Goal: Task Accomplishment & Management: Manage account settings

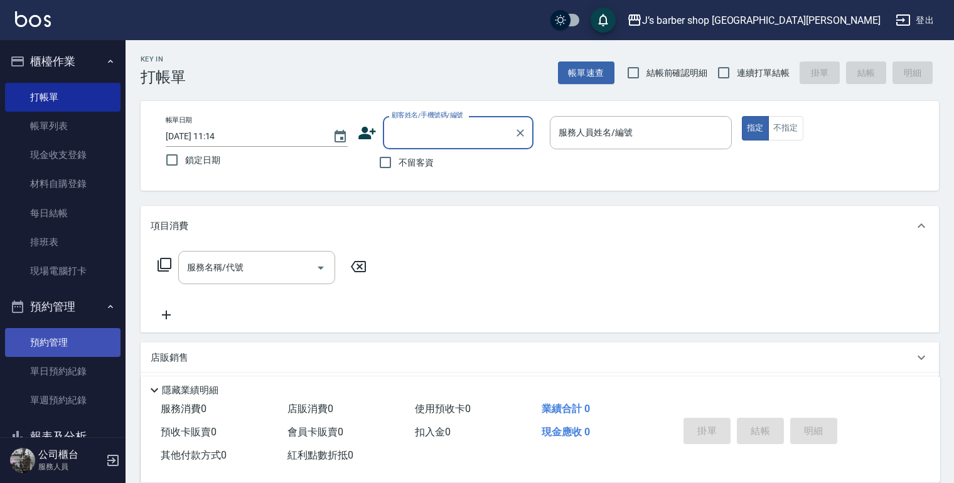
click at [38, 331] on link "預約管理" at bounding box center [62, 342] width 115 height 29
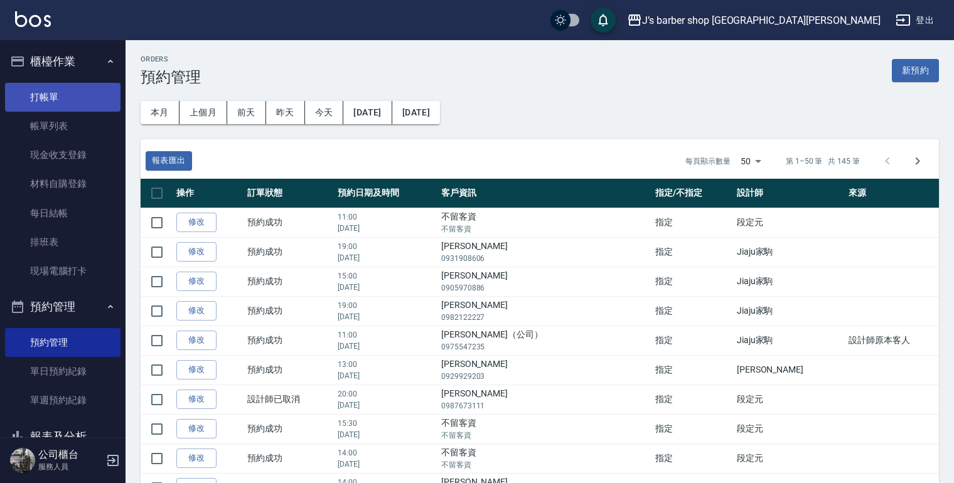
click at [48, 109] on link "打帳單" at bounding box center [62, 97] width 115 height 29
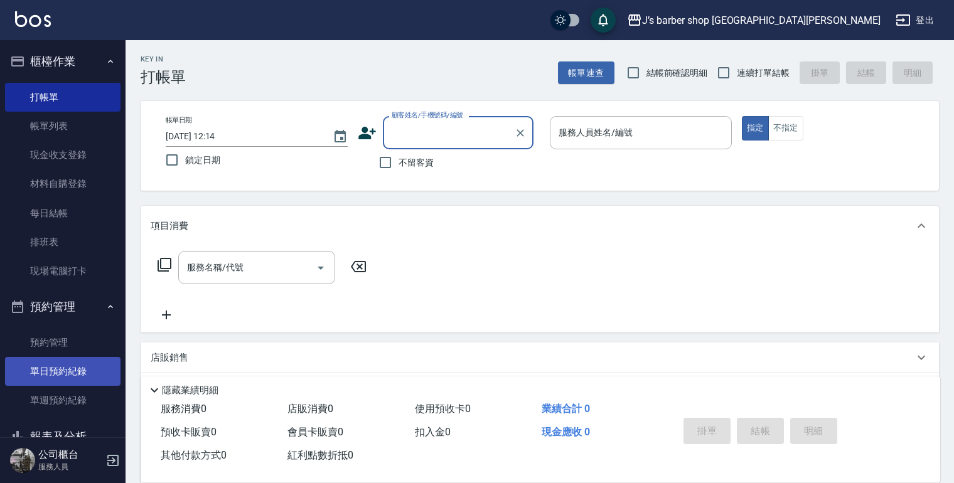
click at [64, 365] on link "單日預約紀錄" at bounding box center [62, 371] width 115 height 29
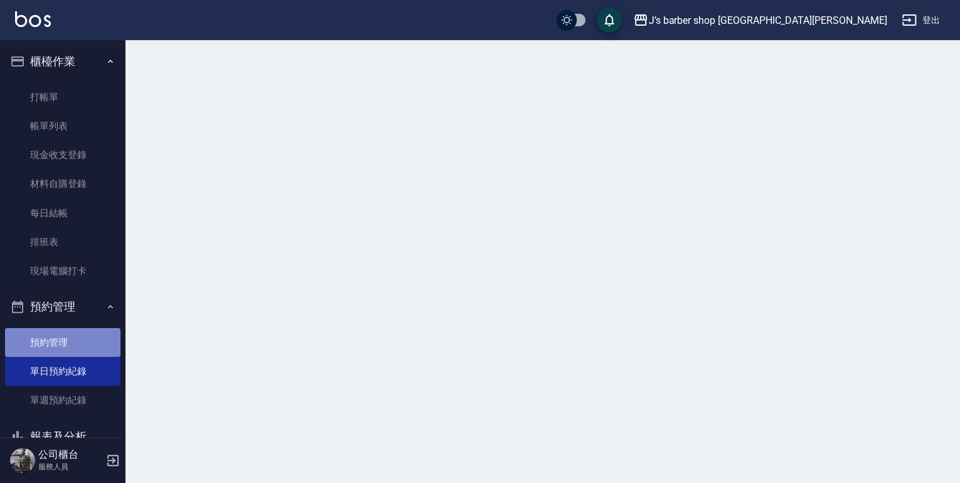
click at [64, 343] on link "預約管理" at bounding box center [62, 342] width 115 height 29
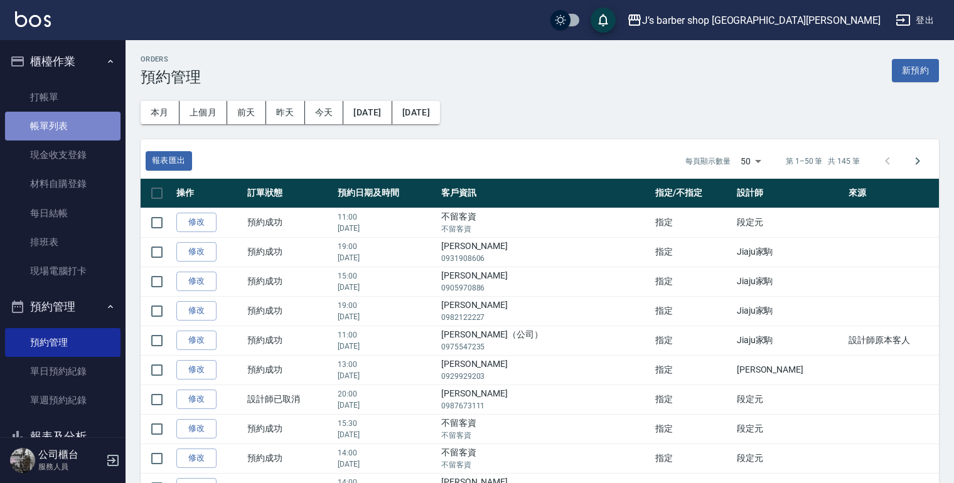
click at [73, 115] on link "帳單列表" at bounding box center [62, 126] width 115 height 29
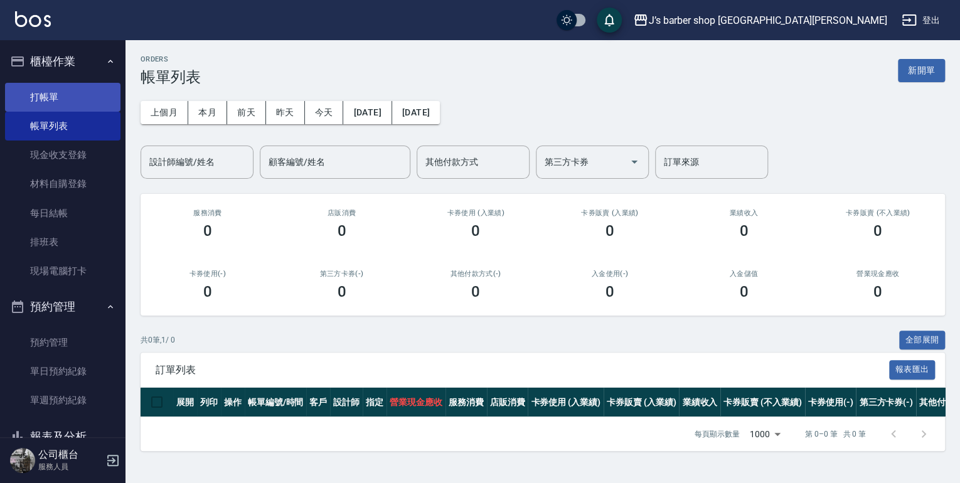
click at [48, 97] on link "打帳單" at bounding box center [62, 97] width 115 height 29
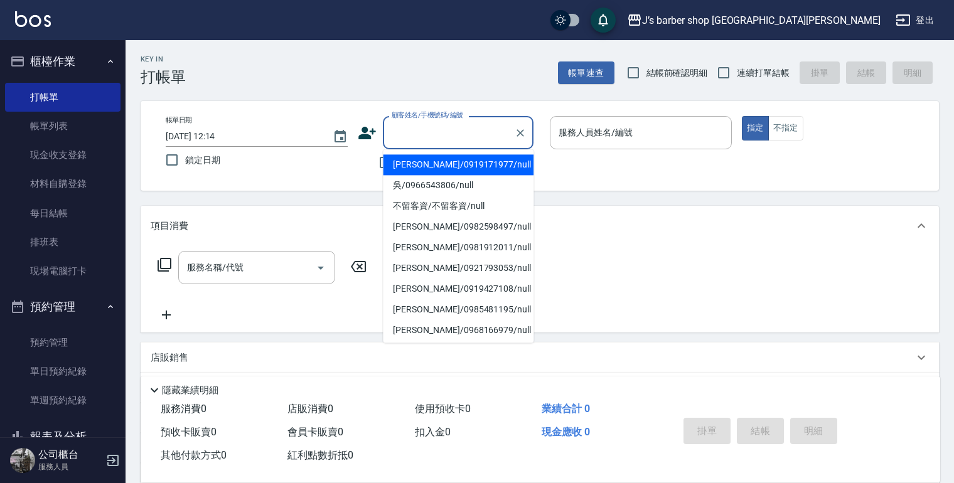
click at [435, 130] on input "顧客姓名/手機號碼/編號" at bounding box center [448, 133] width 120 height 22
click at [416, 142] on input "顧客姓名/手機號碼/編號" at bounding box center [448, 133] width 120 height 22
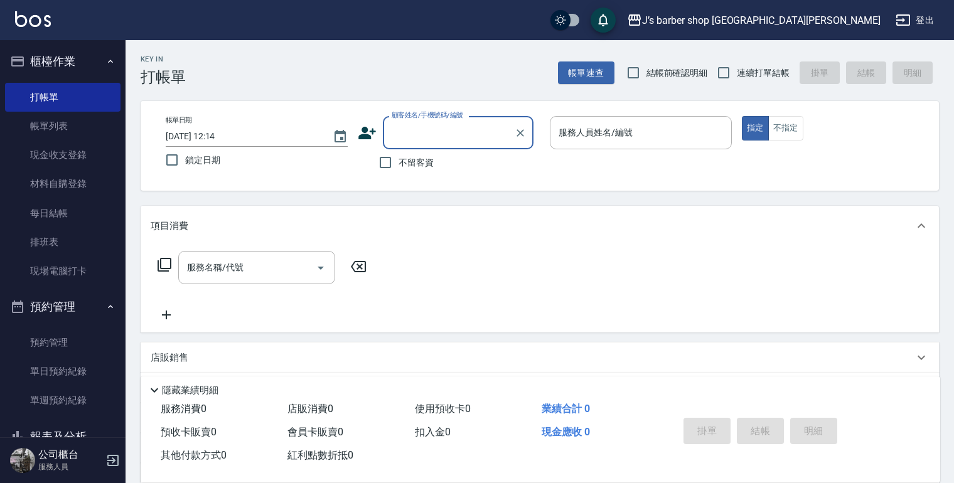
click at [405, 159] on span "不留客資" at bounding box center [415, 162] width 35 height 13
click at [398, 159] on input "不留客資" at bounding box center [385, 162] width 26 height 26
checkbox input "true"
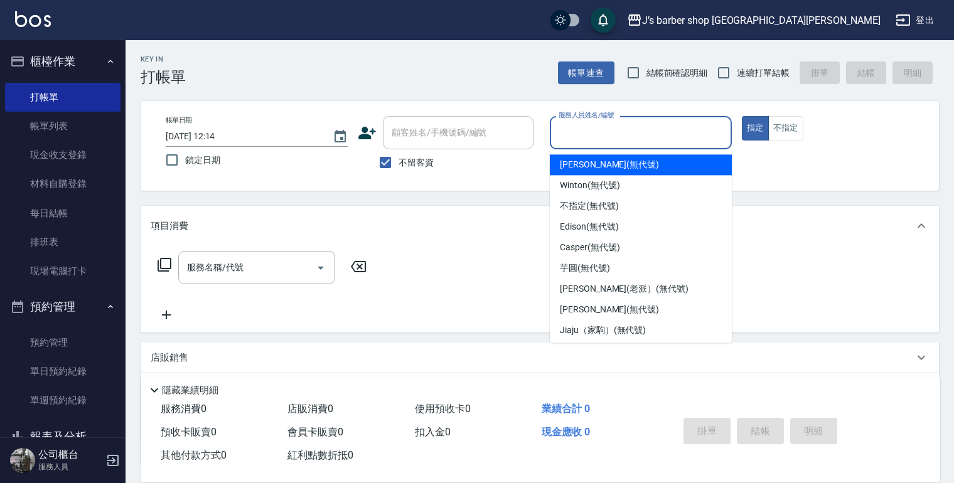
click at [668, 139] on input "服務人員姓名/編號" at bounding box center [640, 133] width 171 height 22
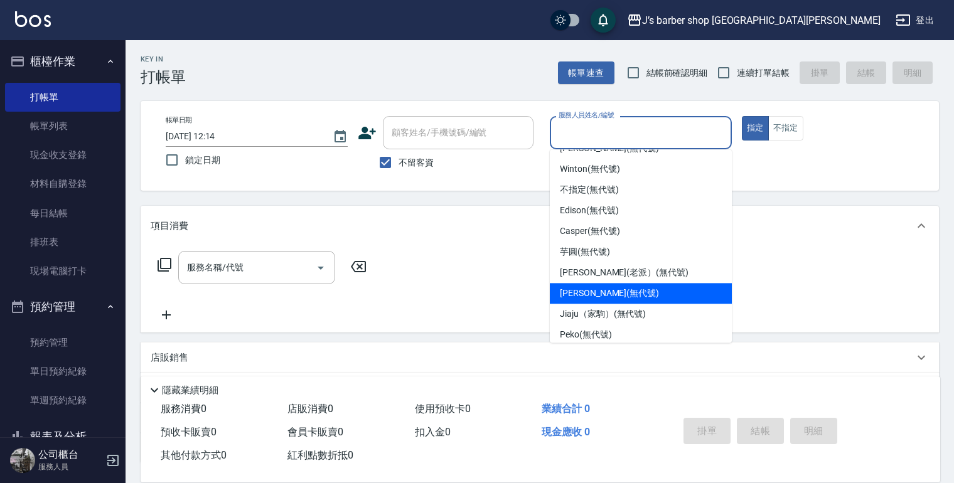
scroll to position [24, 0]
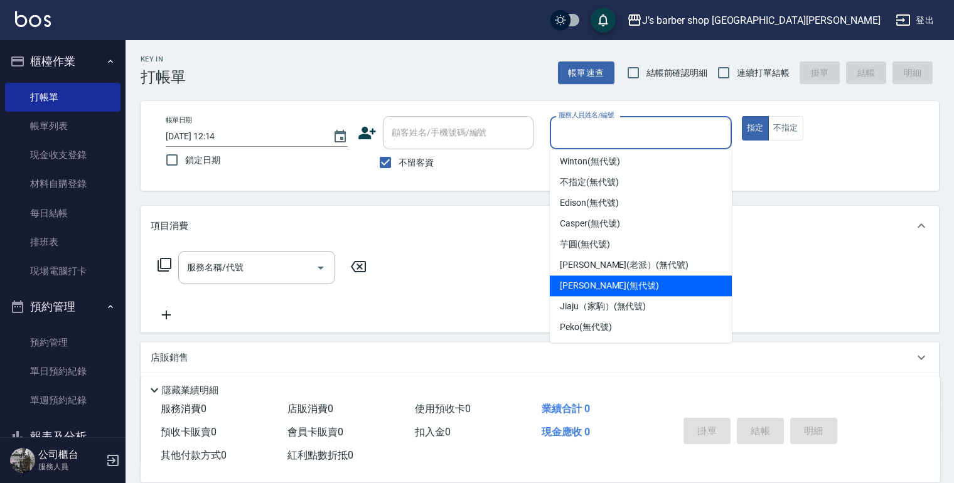
click at [610, 306] on span "Jiaju（家駒） (無代號)" at bounding box center [603, 306] width 86 height 13
type input "Jiaju（家駒）(無代號)"
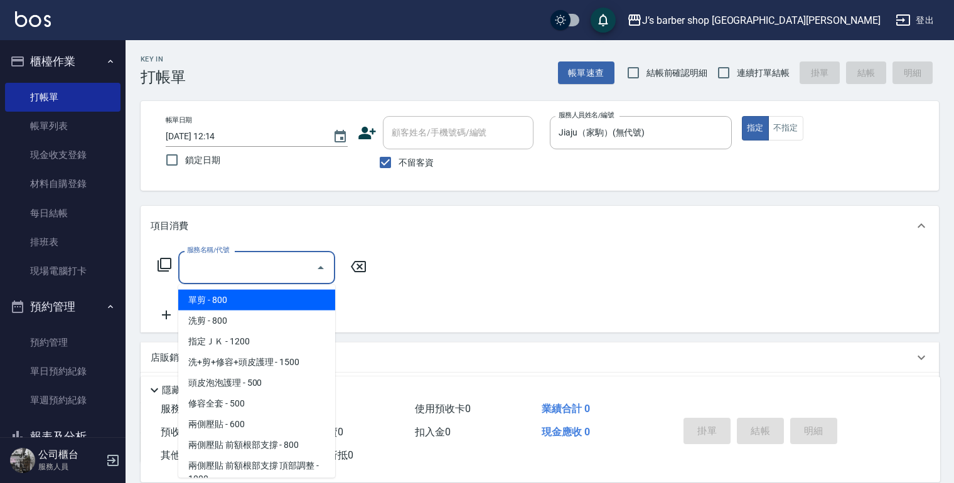
click at [191, 258] on div "服務名稱/代號 服務名稱/代號" at bounding box center [256, 267] width 157 height 33
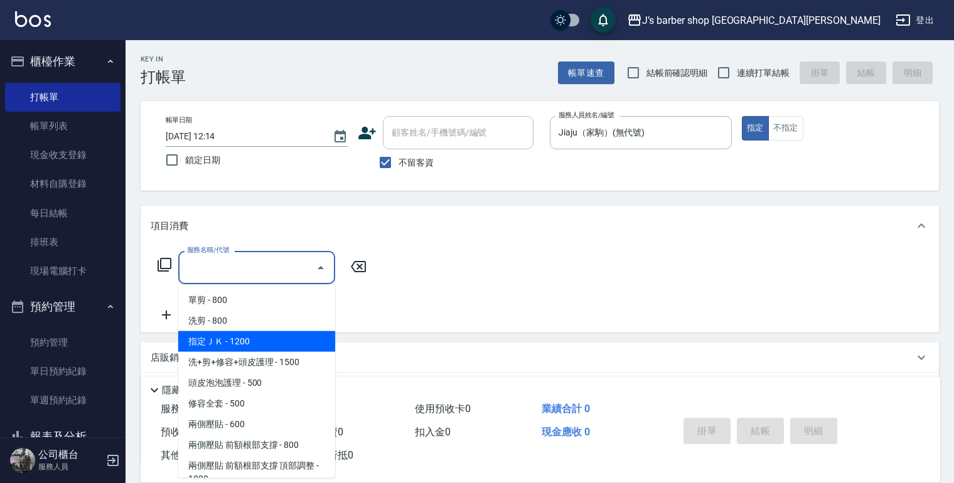
drag, startPoint x: 254, startPoint y: 336, endPoint x: 303, endPoint y: 314, distance: 54.0
click at [254, 336] on span "指定ＪＫ - 1200" at bounding box center [256, 341] width 157 height 21
type input "指定ＪＫ(102)"
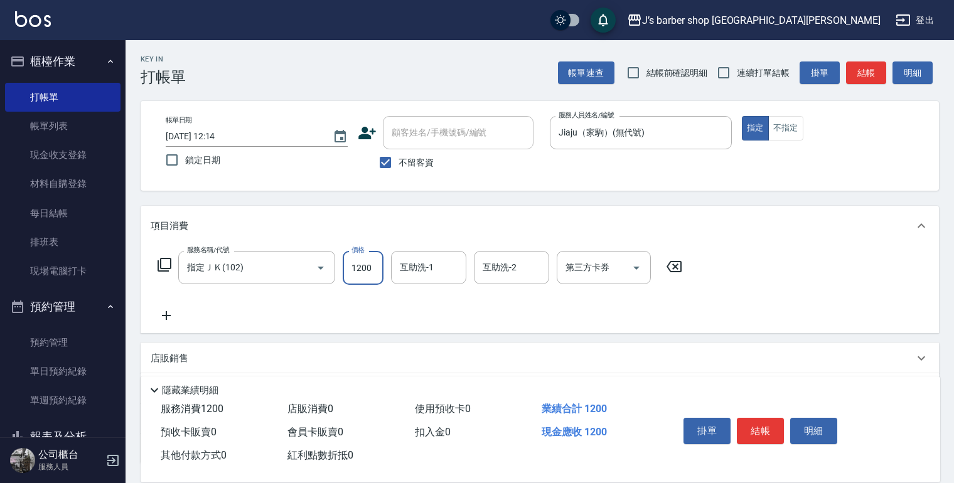
click at [381, 264] on input "1200" at bounding box center [363, 268] width 41 height 34
type input "0"
click at [427, 267] on input "互助洗-1" at bounding box center [429, 268] width 64 height 22
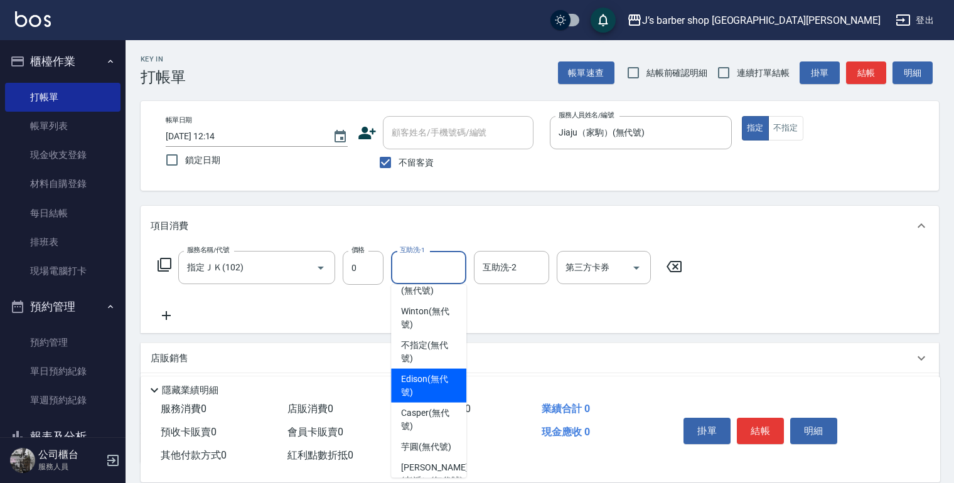
scroll to position [0, 0]
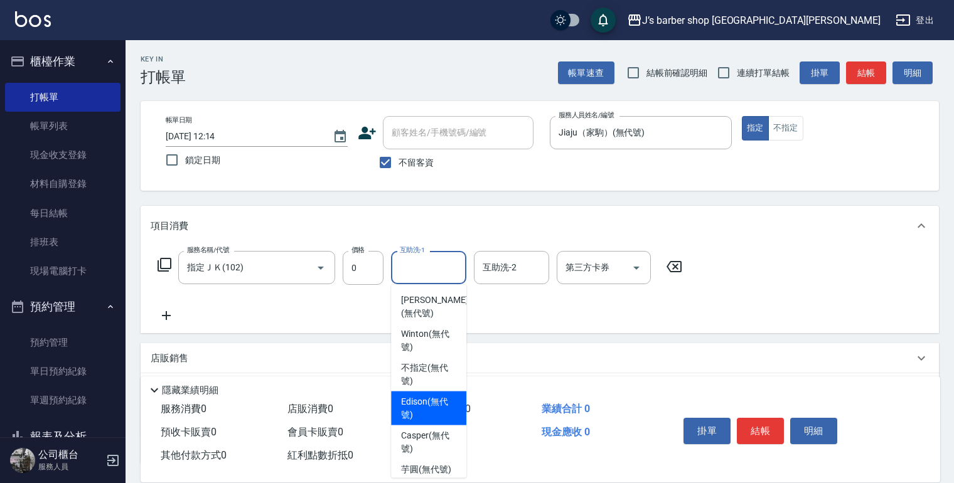
click at [437, 405] on span "Edison (無代號)" at bounding box center [428, 408] width 55 height 26
type input "Edison(無代號)"
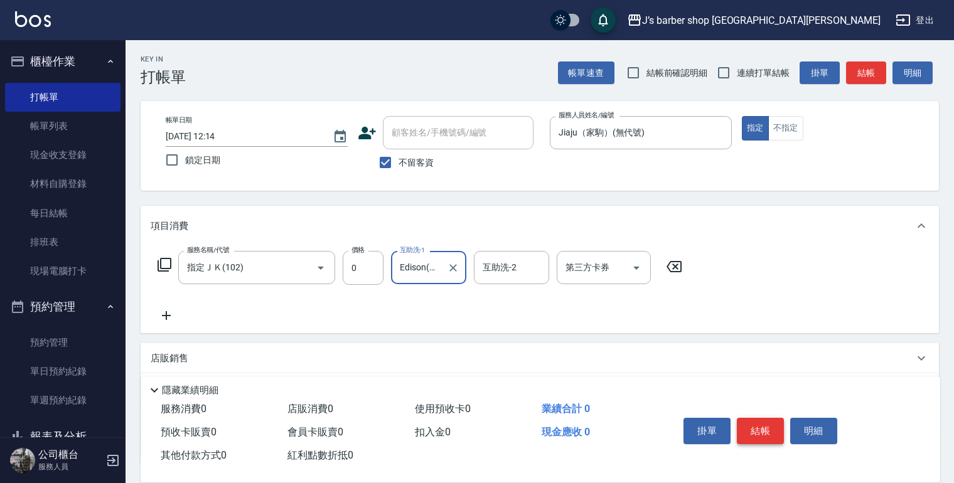
click at [754, 422] on button "結帳" at bounding box center [760, 431] width 47 height 26
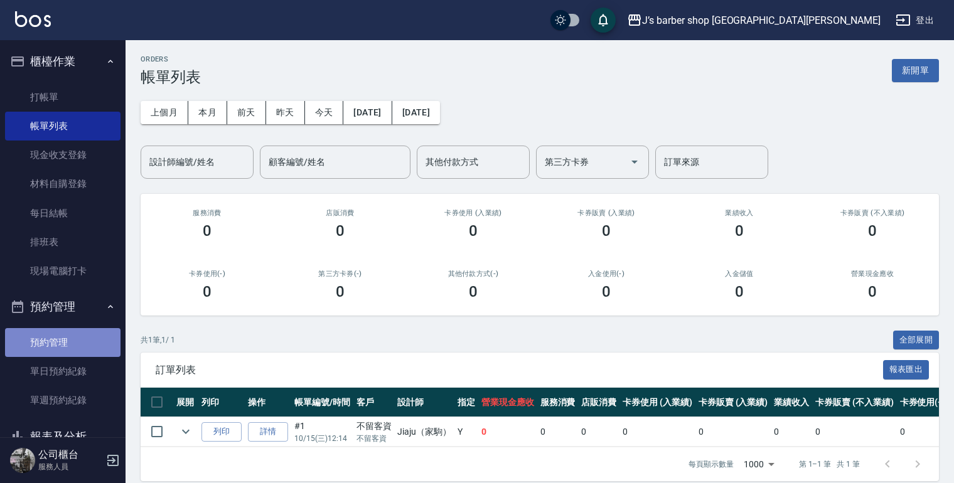
click at [67, 333] on link "預約管理" at bounding box center [62, 342] width 115 height 29
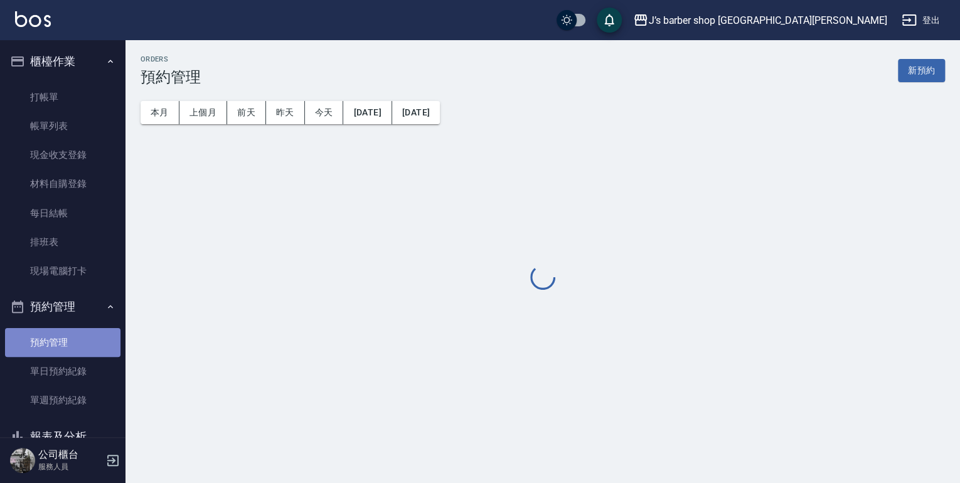
click at [67, 333] on link "預約管理" at bounding box center [62, 342] width 115 height 29
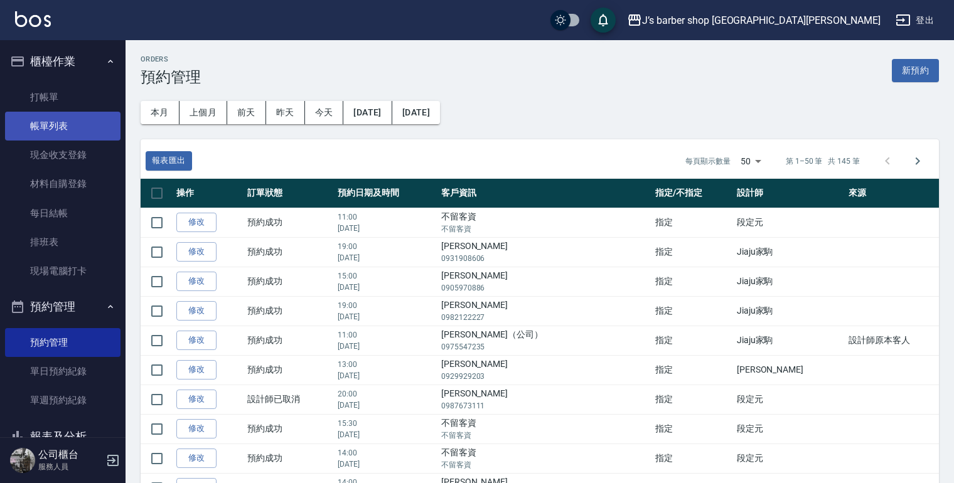
click at [78, 126] on link "帳單列表" at bounding box center [62, 126] width 115 height 29
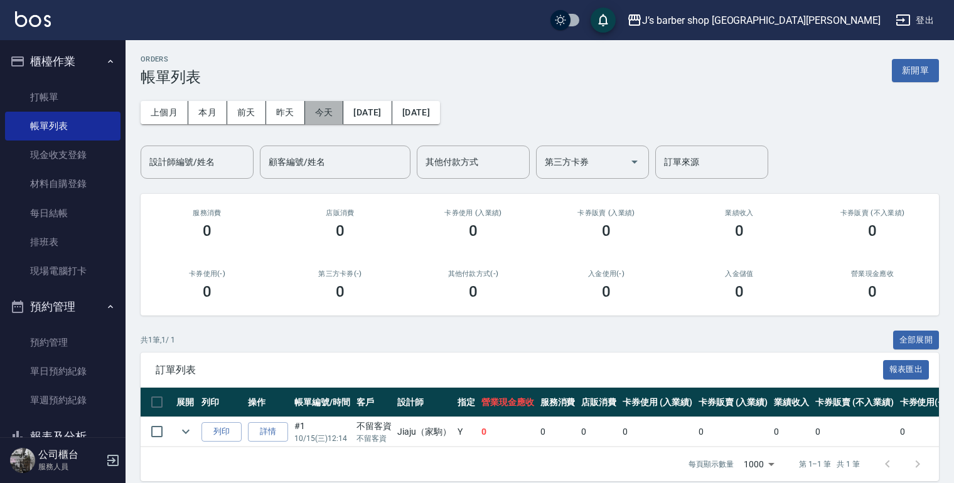
click at [319, 112] on button "今天" at bounding box center [324, 112] width 39 height 23
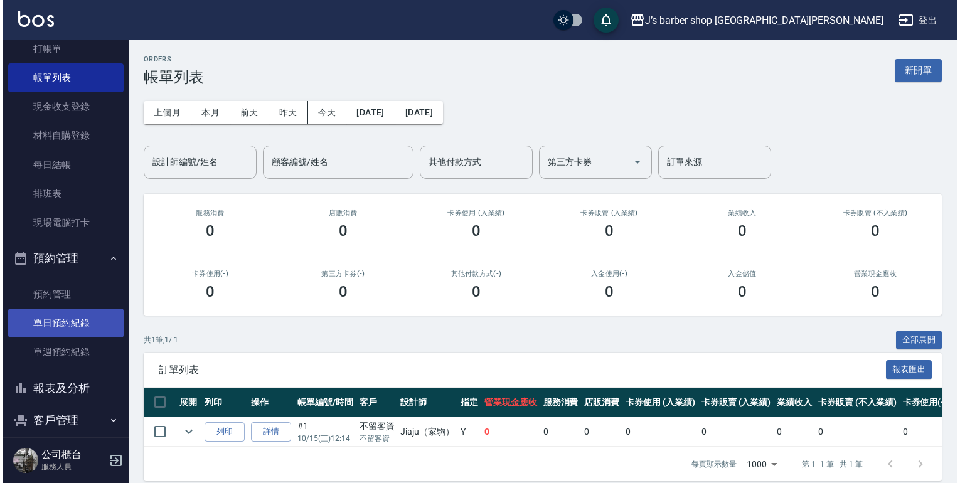
scroll to position [95, 0]
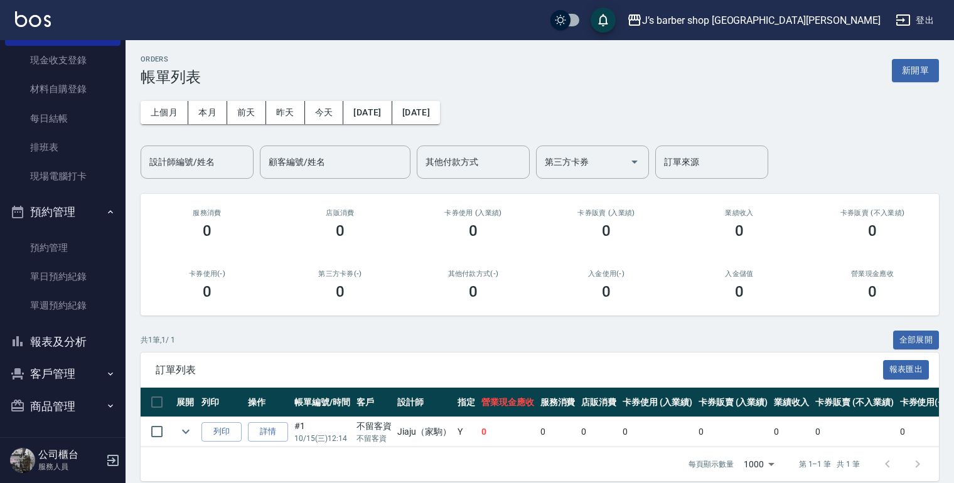
click at [80, 365] on button "客戶管理" at bounding box center [62, 374] width 115 height 33
click at [83, 345] on button "報表及分析" at bounding box center [62, 342] width 115 height 33
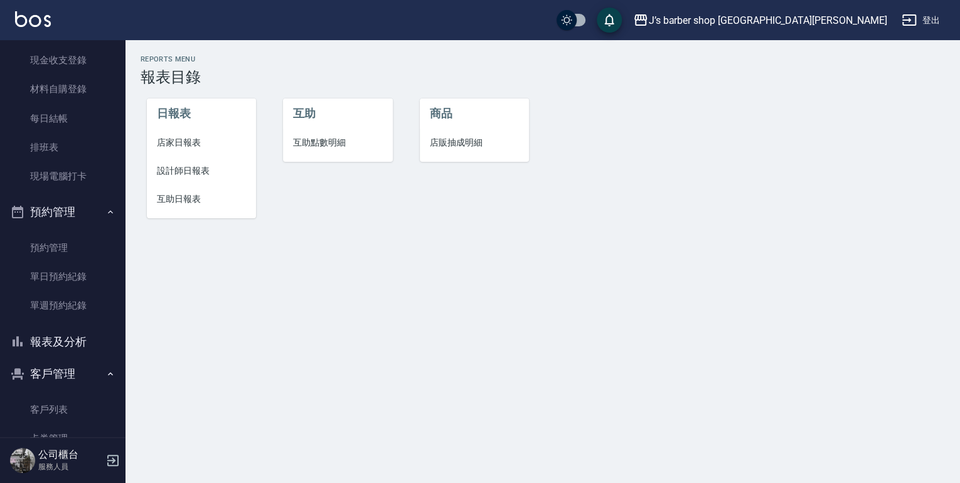
click at [311, 142] on span "互助點數明細" at bounding box center [337, 142] width 89 height 13
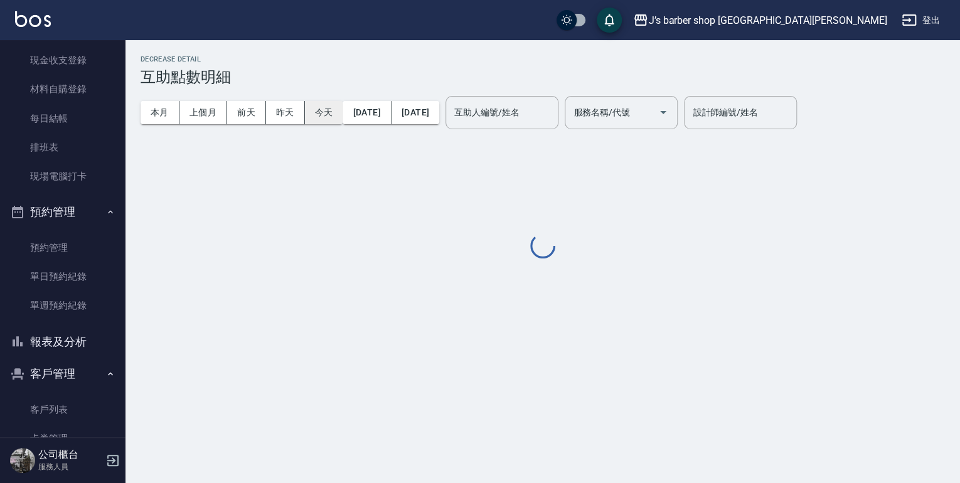
click at [320, 114] on button "今天" at bounding box center [324, 112] width 38 height 23
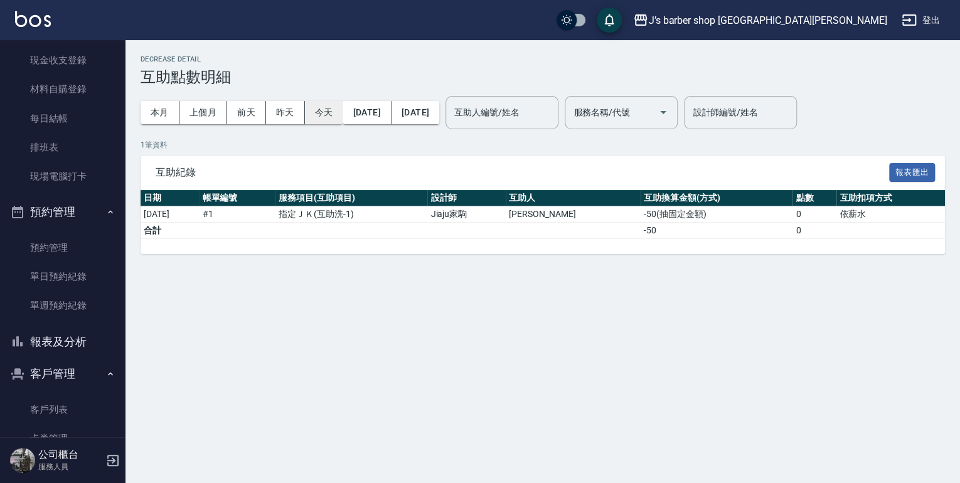
click at [320, 114] on button "今天" at bounding box center [324, 112] width 38 height 23
click at [80, 96] on link "材料自購登錄" at bounding box center [62, 89] width 115 height 29
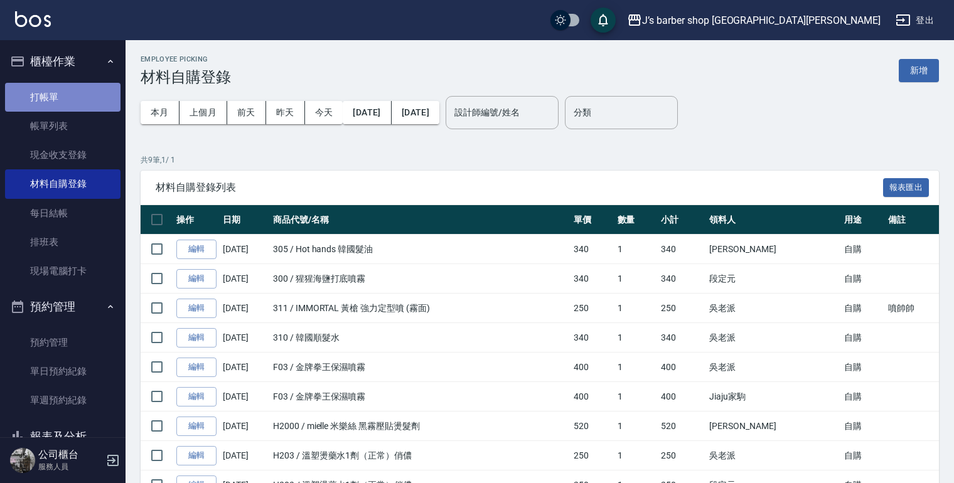
click at [80, 103] on link "打帳單" at bounding box center [62, 97] width 115 height 29
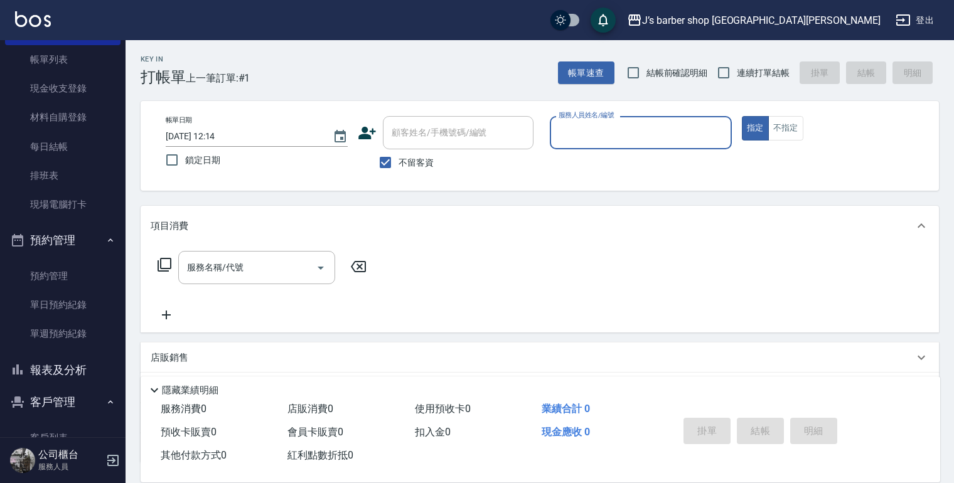
scroll to position [151, 0]
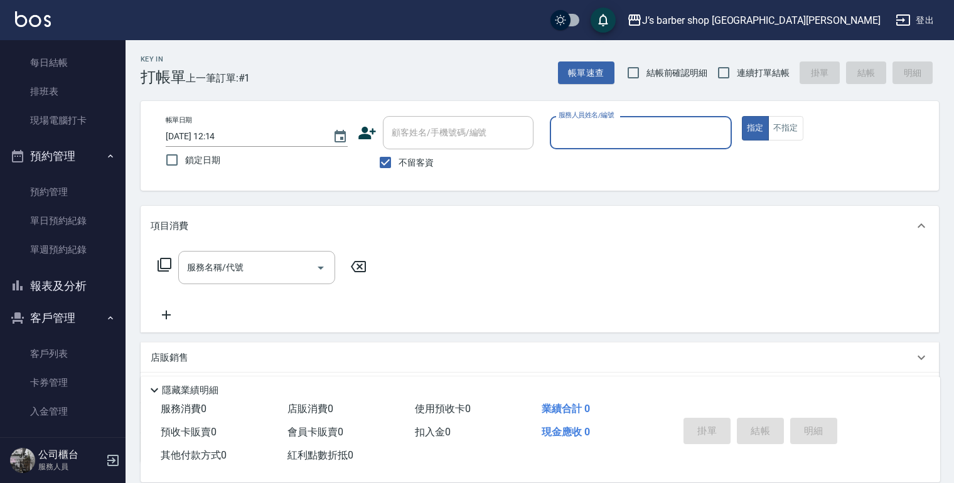
click at [73, 316] on button "客戶管理" at bounding box center [62, 318] width 115 height 33
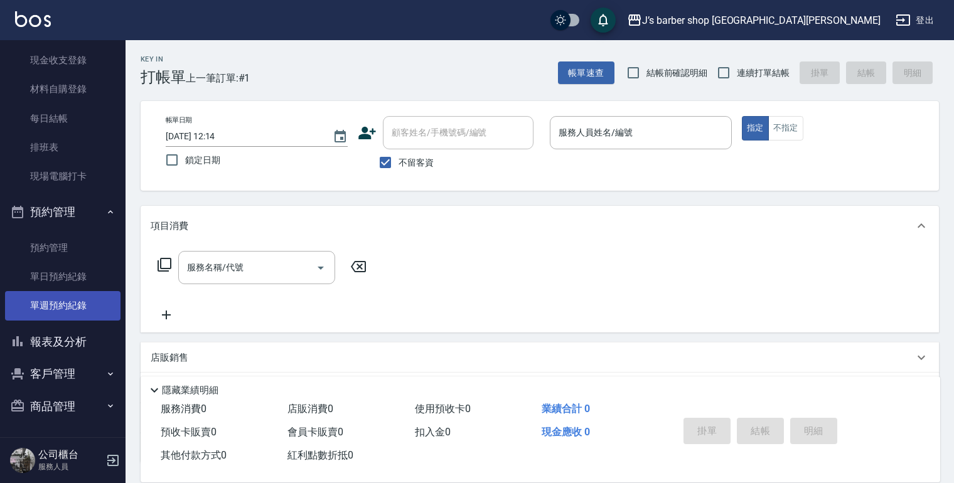
scroll to position [95, 0]
click at [78, 342] on button "報表及分析" at bounding box center [62, 342] width 115 height 33
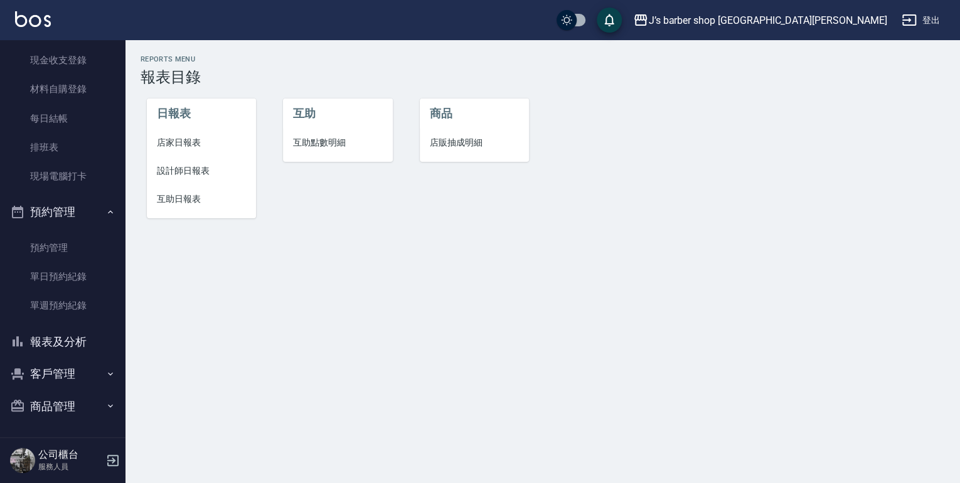
click at [78, 346] on button "報表及分析" at bounding box center [62, 342] width 115 height 33
click at [310, 144] on span "互助點數明細" at bounding box center [337, 142] width 89 height 13
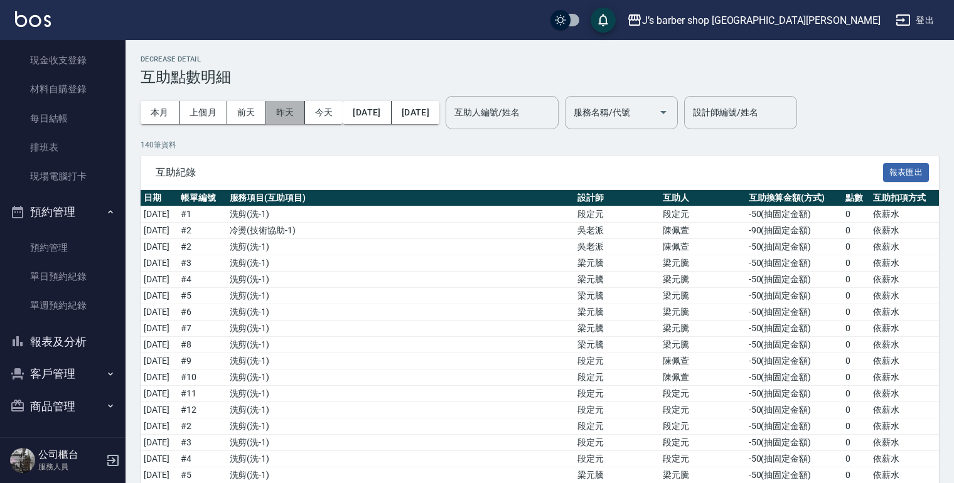
click at [295, 111] on button "昨天" at bounding box center [285, 112] width 39 height 23
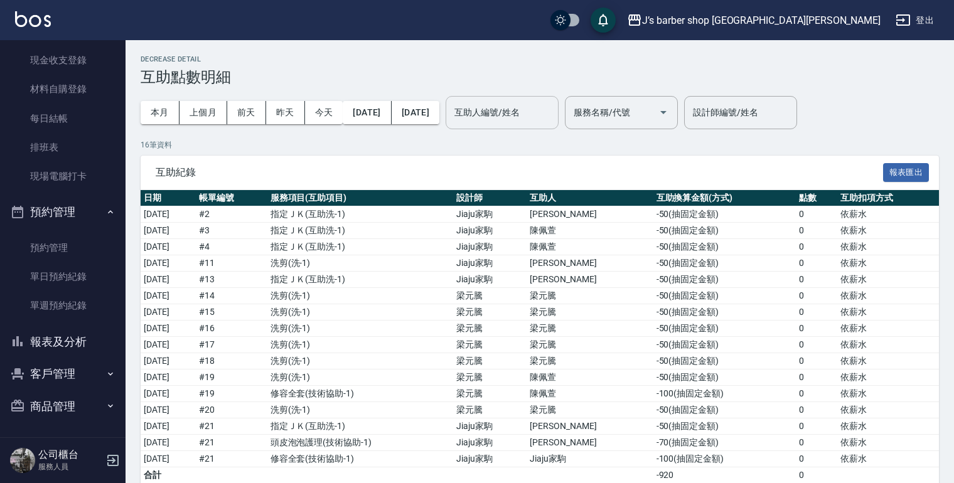
click at [523, 100] on div "互助人編號/姓名" at bounding box center [502, 112] width 113 height 33
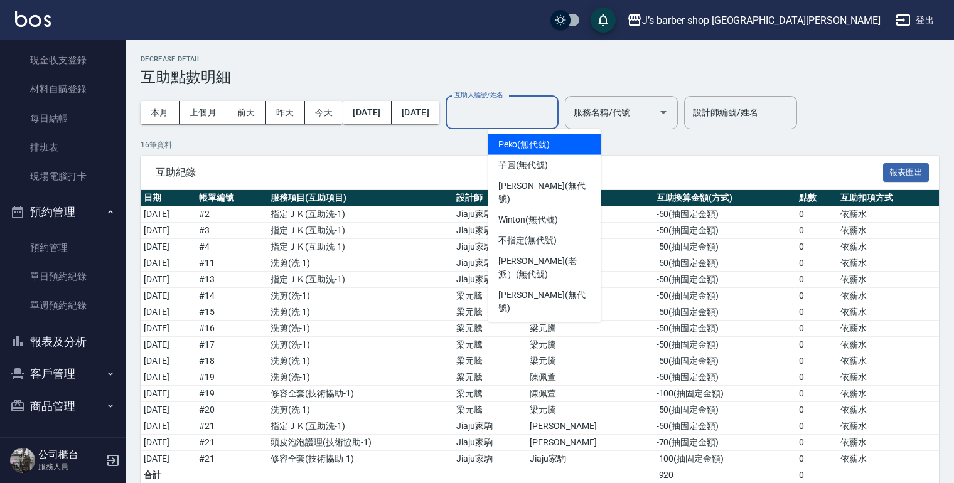
click at [523, 100] on div "互助人編號/姓名" at bounding box center [502, 112] width 113 height 33
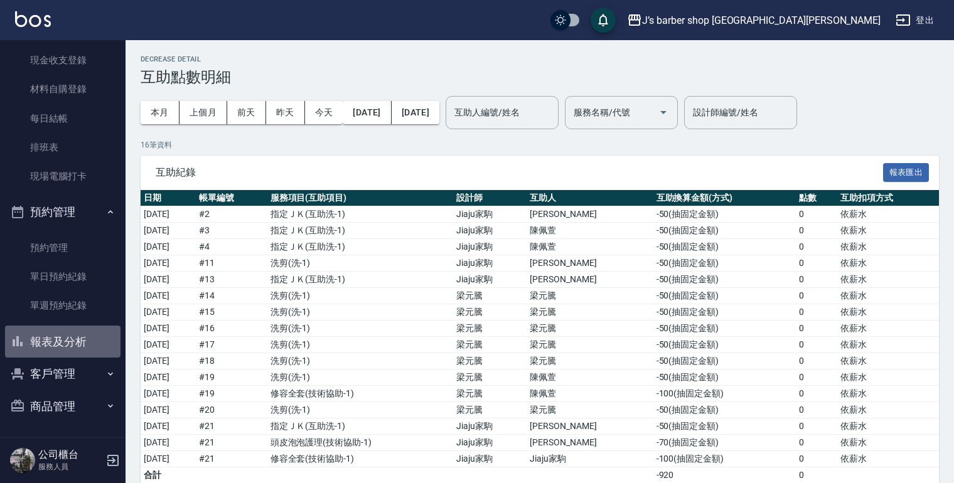
click at [90, 356] on button "報表及分析" at bounding box center [62, 342] width 115 height 33
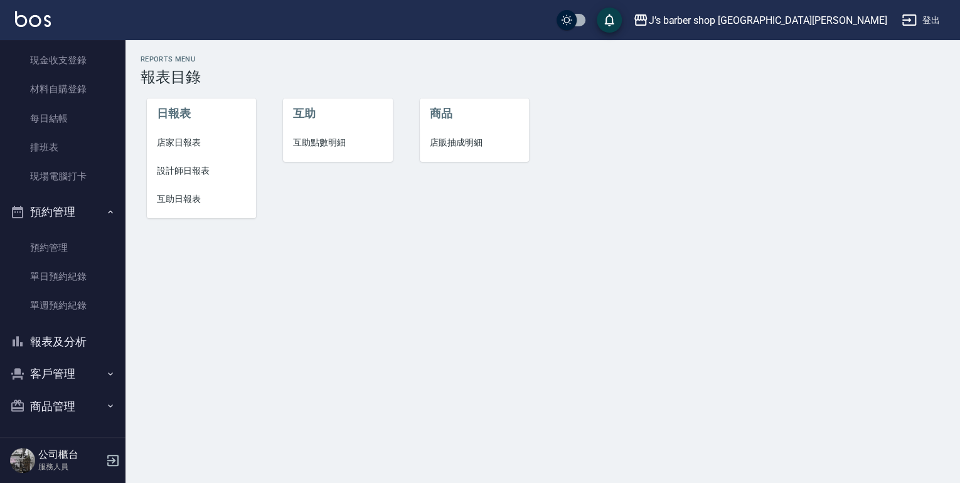
click at [186, 194] on span "互助日報表" at bounding box center [201, 199] width 89 height 13
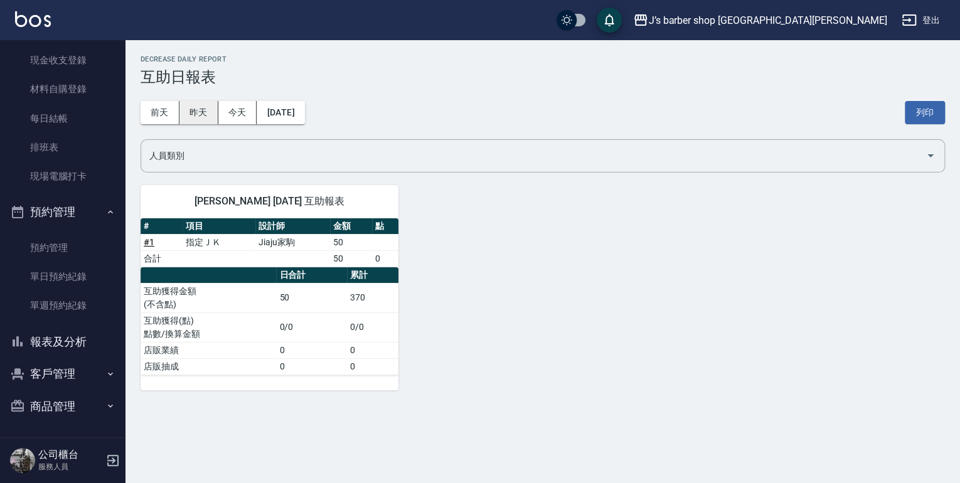
click at [198, 115] on button "昨天" at bounding box center [198, 112] width 39 height 23
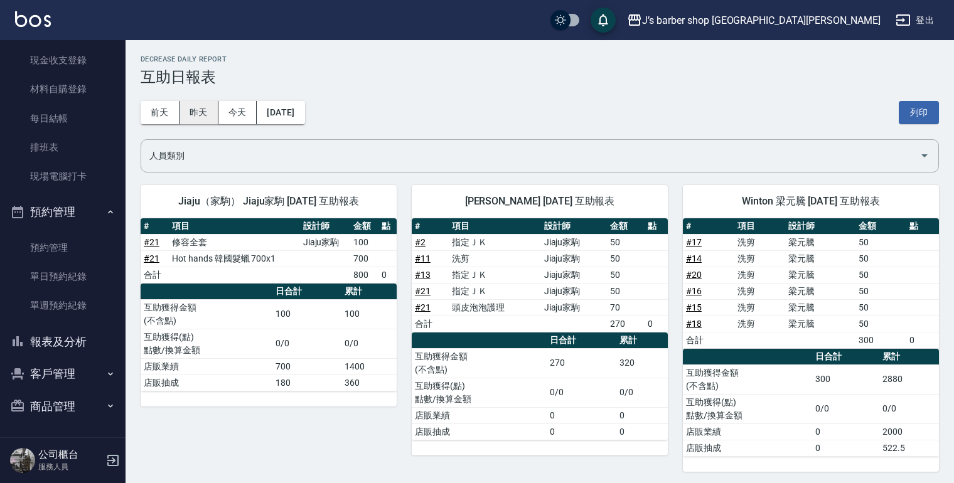
click at [216, 109] on button "昨天" at bounding box center [198, 112] width 39 height 23
click at [238, 110] on button "今天" at bounding box center [237, 112] width 39 height 23
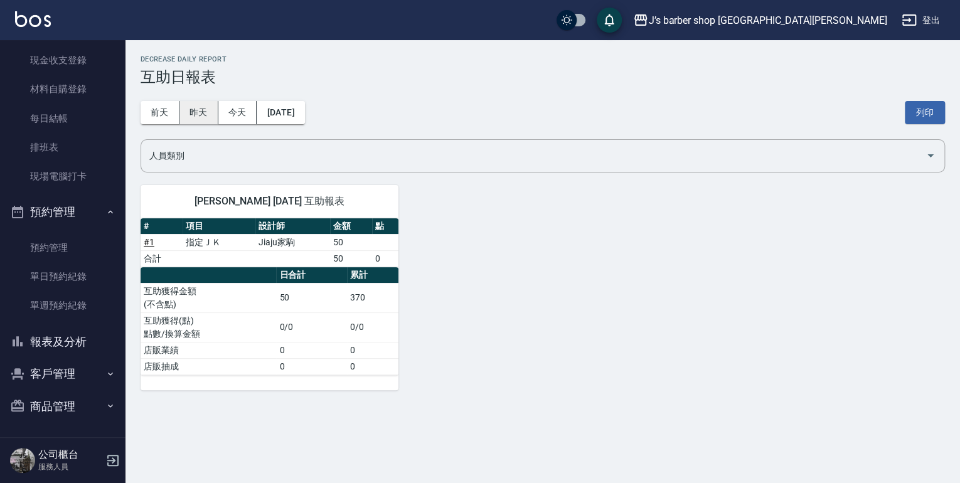
click at [200, 115] on button "昨天" at bounding box center [198, 112] width 39 height 23
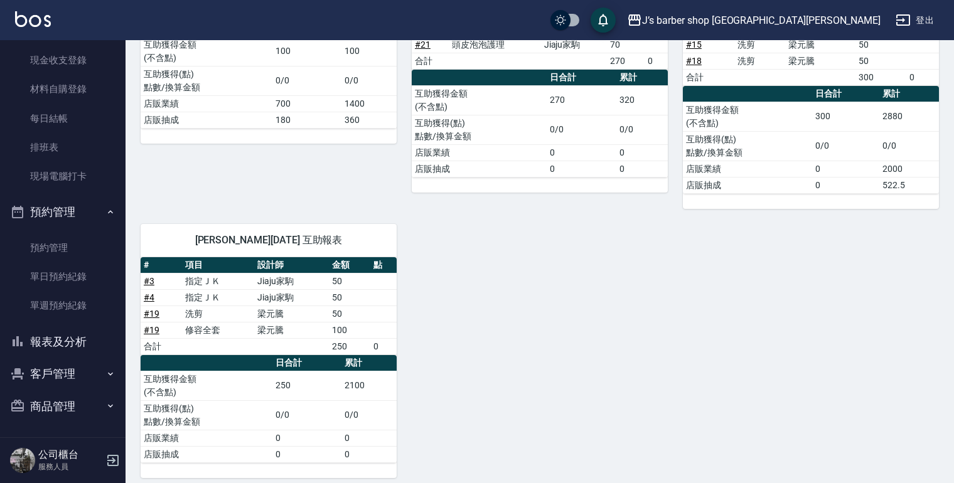
scroll to position [269, 0]
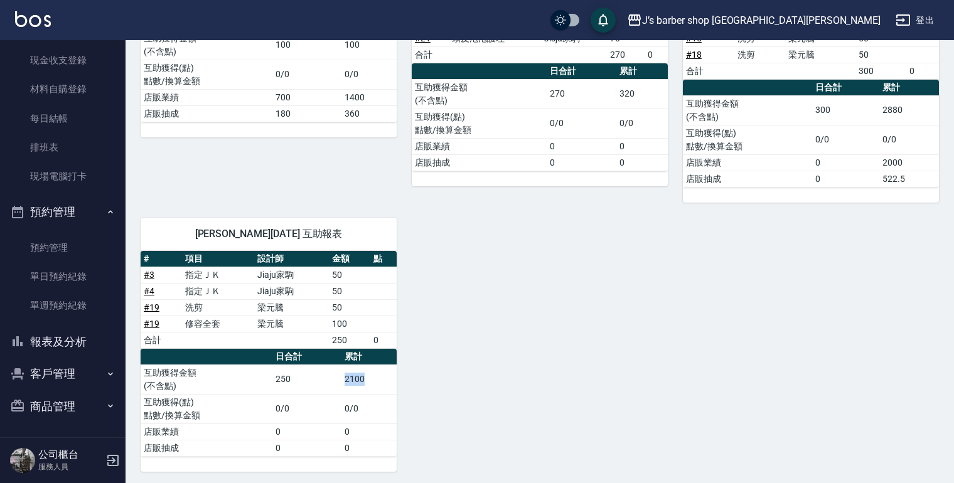
drag, startPoint x: 348, startPoint y: 376, endPoint x: 380, endPoint y: 384, distance: 32.4
click at [380, 384] on td "2100" at bounding box center [368, 379] width 55 height 29
drag, startPoint x: 380, startPoint y: 384, endPoint x: 366, endPoint y: 404, distance: 24.0
click at [366, 404] on td "0/0" at bounding box center [368, 408] width 55 height 29
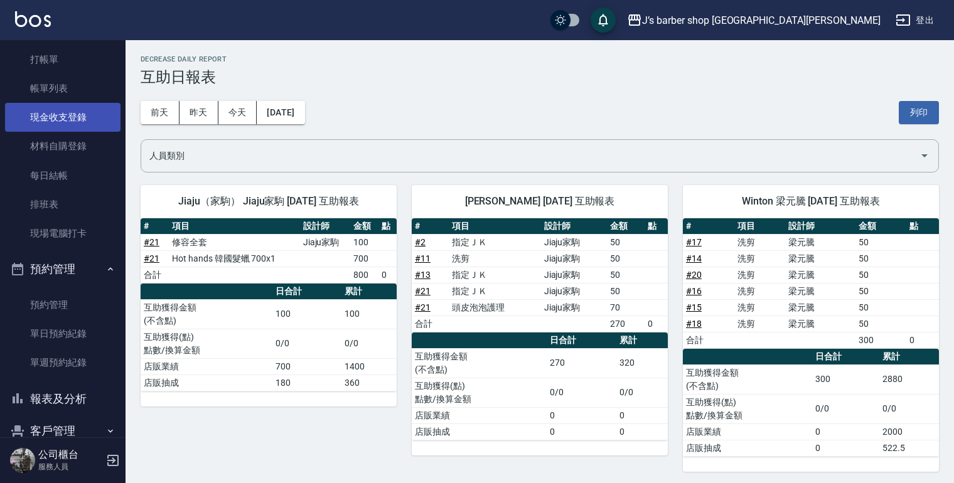
scroll to position [0, 0]
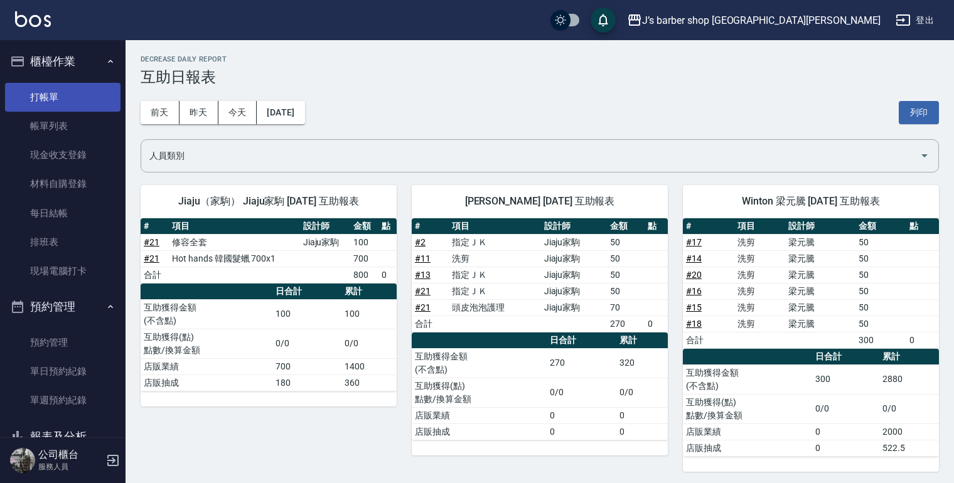
click at [78, 100] on link "打帳單" at bounding box center [62, 97] width 115 height 29
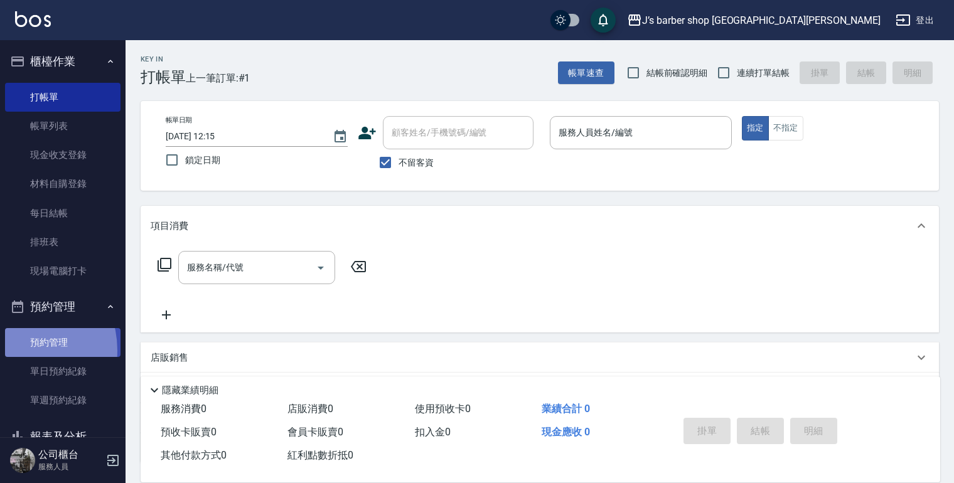
click at [18, 351] on link "預約管理" at bounding box center [62, 342] width 115 height 29
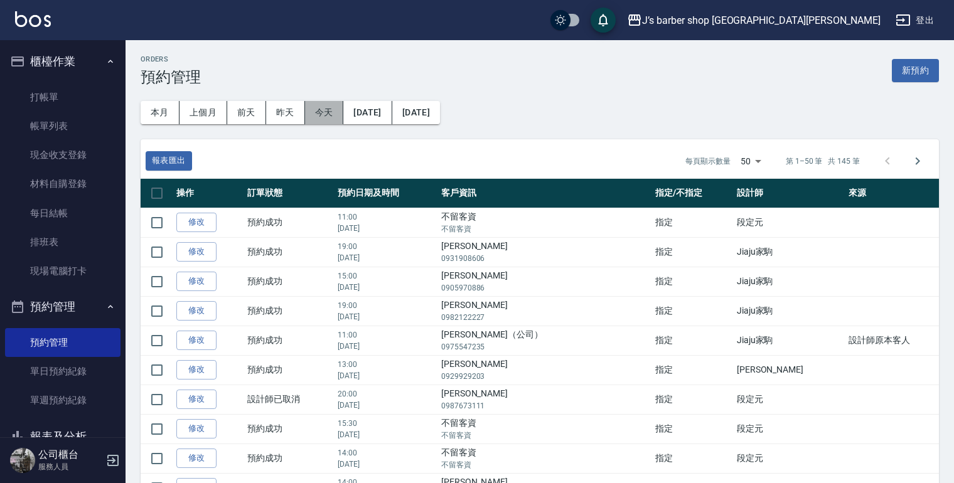
click at [336, 118] on button "今天" at bounding box center [324, 112] width 39 height 23
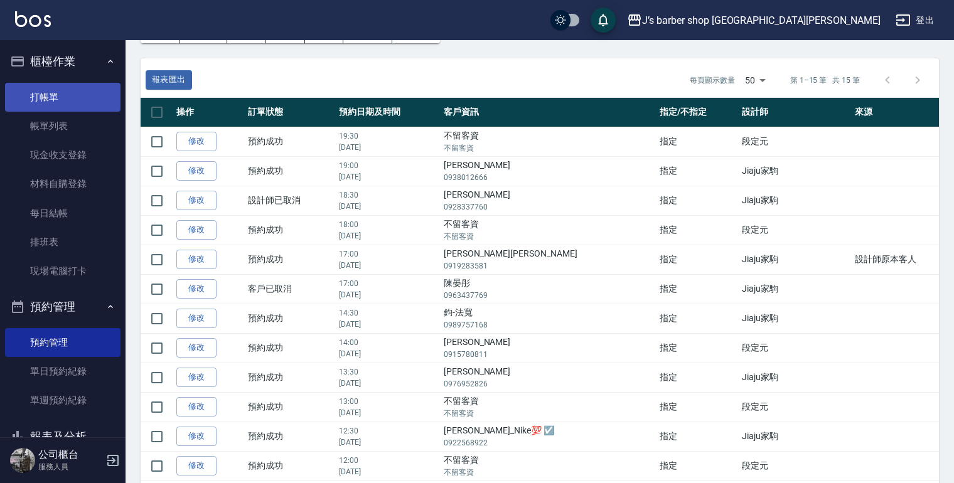
scroll to position [63, 0]
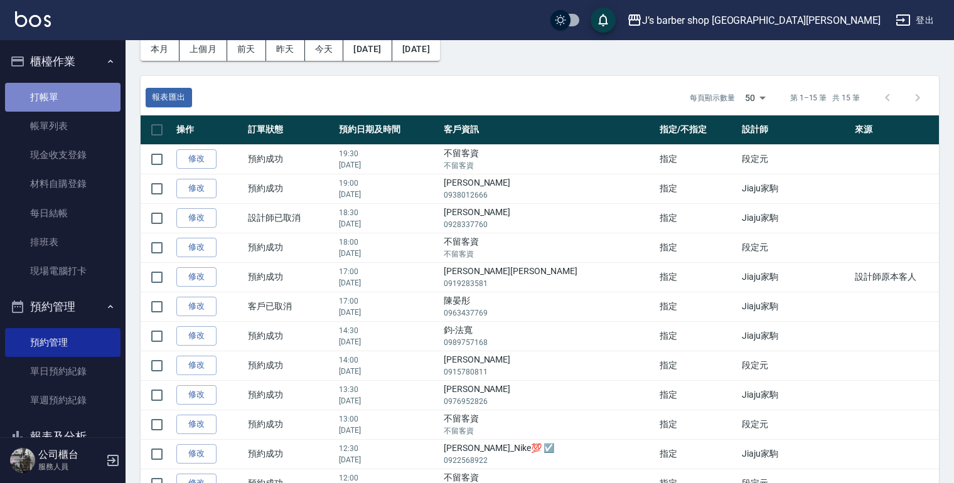
click at [62, 90] on link "打帳單" at bounding box center [62, 97] width 115 height 29
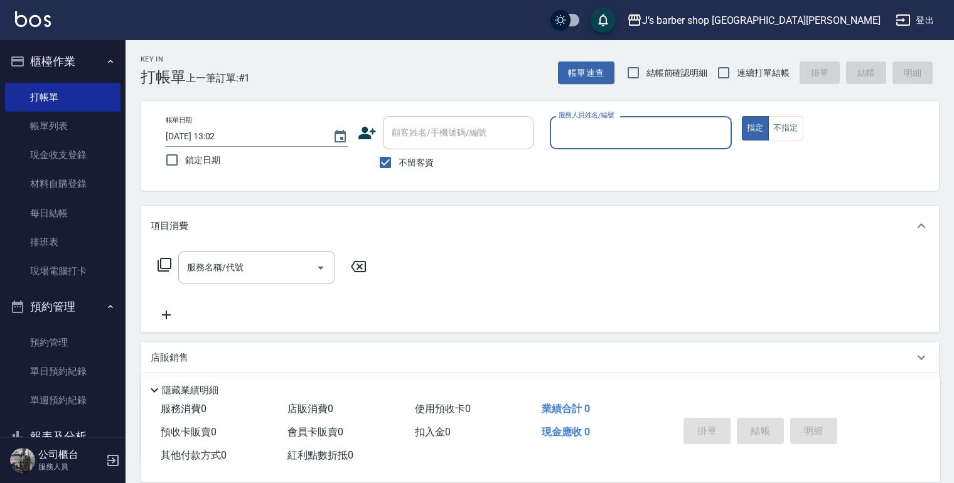
click at [596, 135] on input "服務人員姓名/編號" at bounding box center [640, 133] width 171 height 22
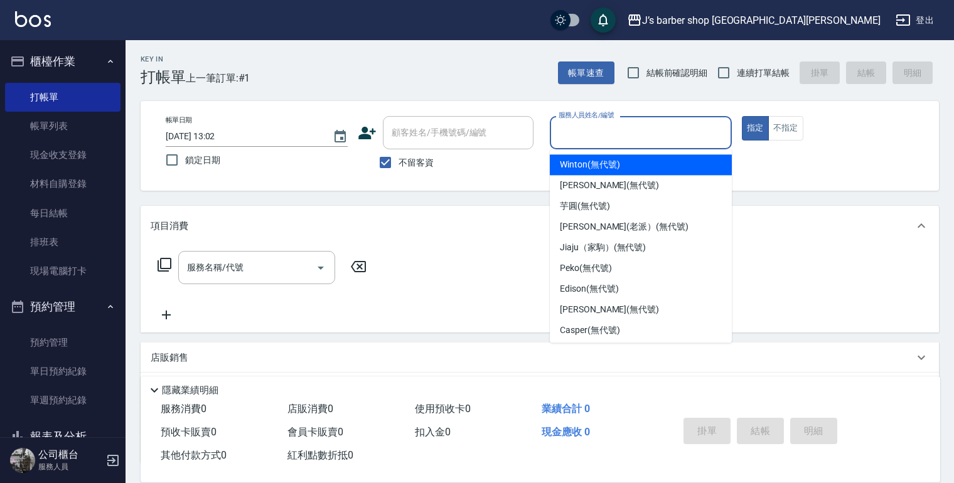
click at [606, 169] on span "Winton (無代號)" at bounding box center [590, 164] width 60 height 13
type input "Winton(無代號)"
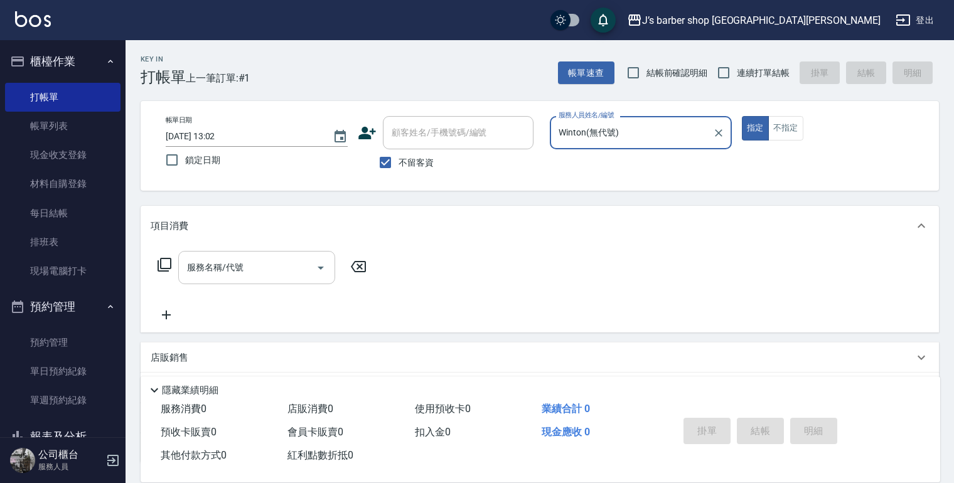
click at [282, 264] on input "服務名稱/代號" at bounding box center [247, 268] width 127 height 22
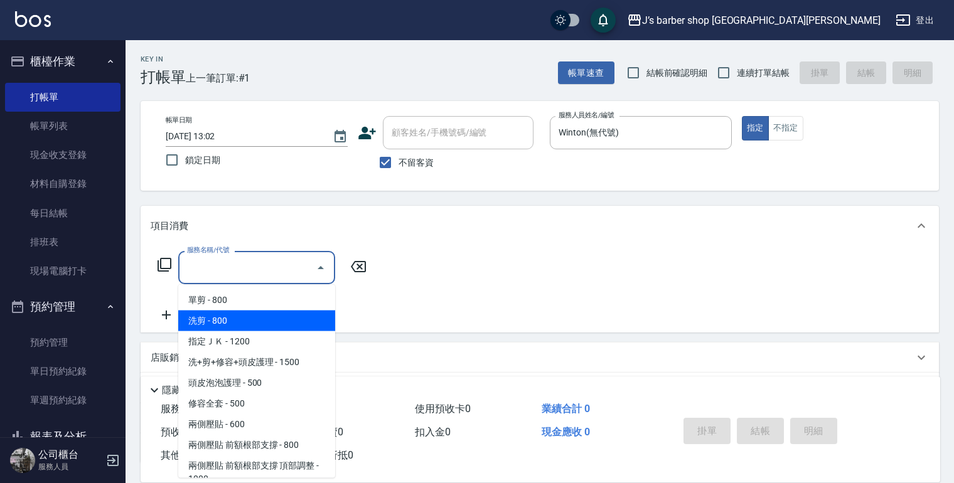
click at [259, 330] on span "洗剪 - 800" at bounding box center [256, 321] width 157 height 21
type input "洗剪(101)"
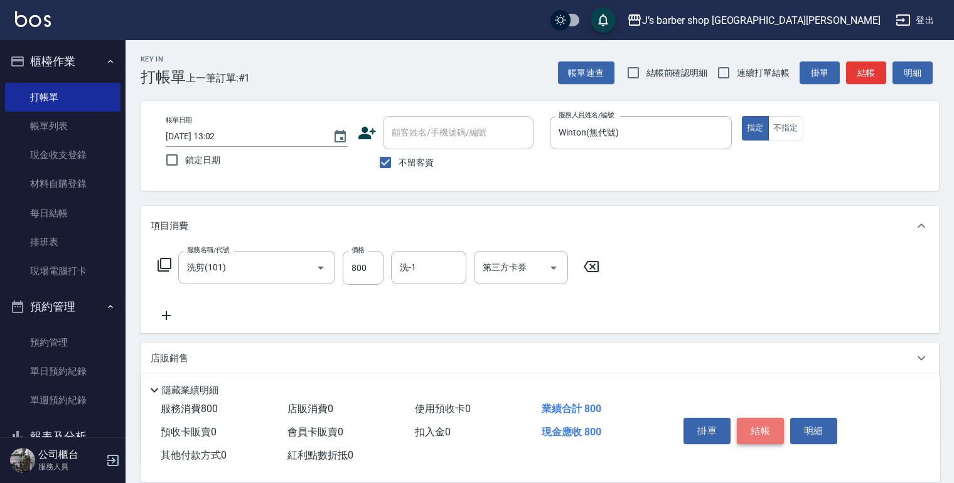
click at [772, 431] on button "結帳" at bounding box center [760, 431] width 47 height 26
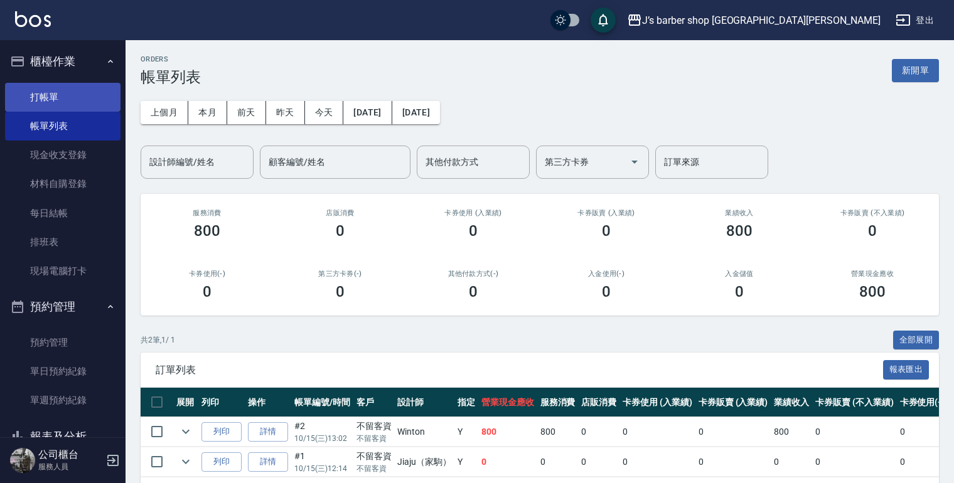
click at [30, 102] on link "打帳單" at bounding box center [62, 97] width 115 height 29
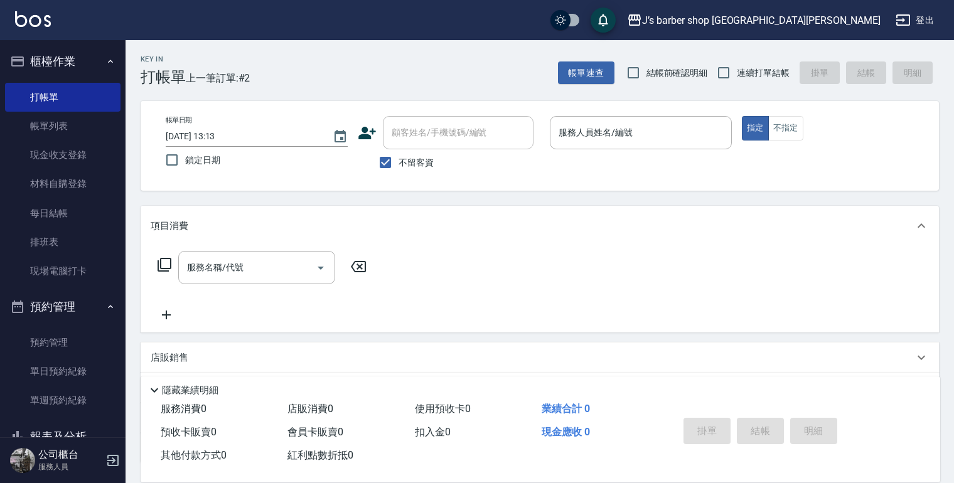
click at [403, 159] on span "不留客資" at bounding box center [415, 162] width 35 height 13
click at [398, 159] on input "不留客資" at bounding box center [385, 162] width 26 height 26
checkbox input "false"
click at [413, 132] on input "顧客姓名/手機號碼/編號" at bounding box center [448, 133] width 120 height 22
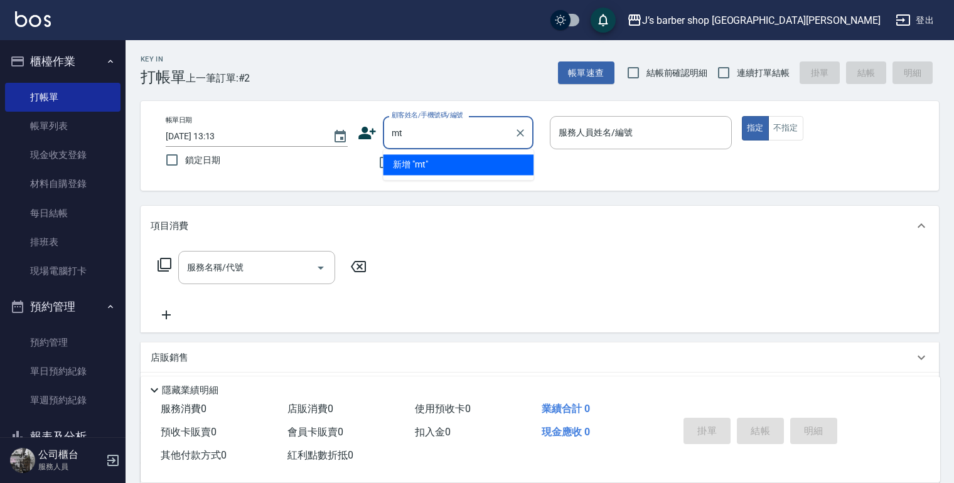
type input "m"
click at [435, 173] on ul "[PERSON_NAME]_Nike💯 ☑️/0922568922/null 新增 "nike"" at bounding box center [458, 181] width 151 height 65
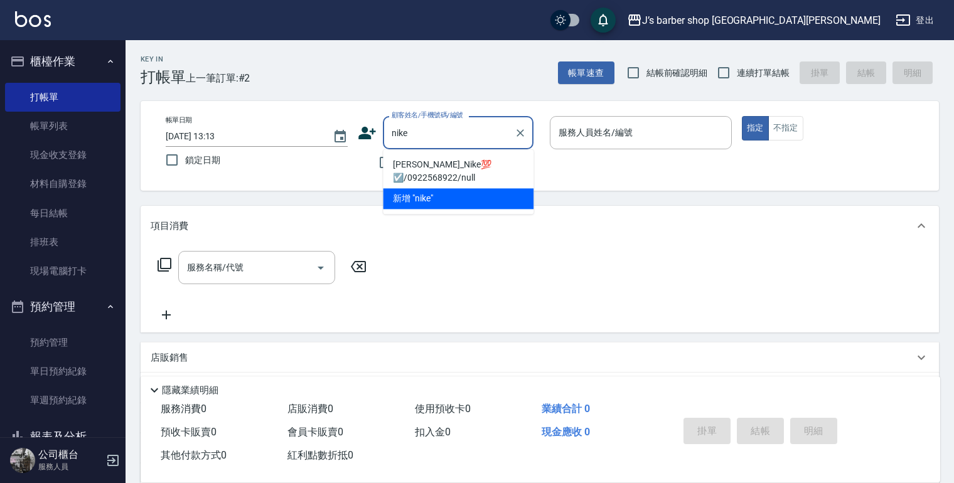
click at [475, 164] on li "[PERSON_NAME]_Nike💯 ☑️/0922568922/null" at bounding box center [458, 171] width 151 height 34
type input "[PERSON_NAME]_Nike💯 ☑️/0922568922/null"
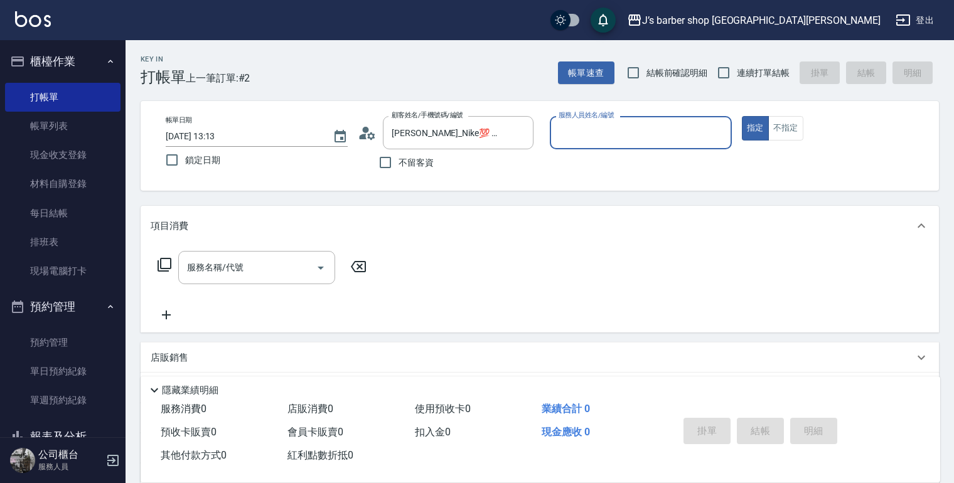
click at [594, 132] on input "服務人員姓名/編號" at bounding box center [640, 133] width 171 height 22
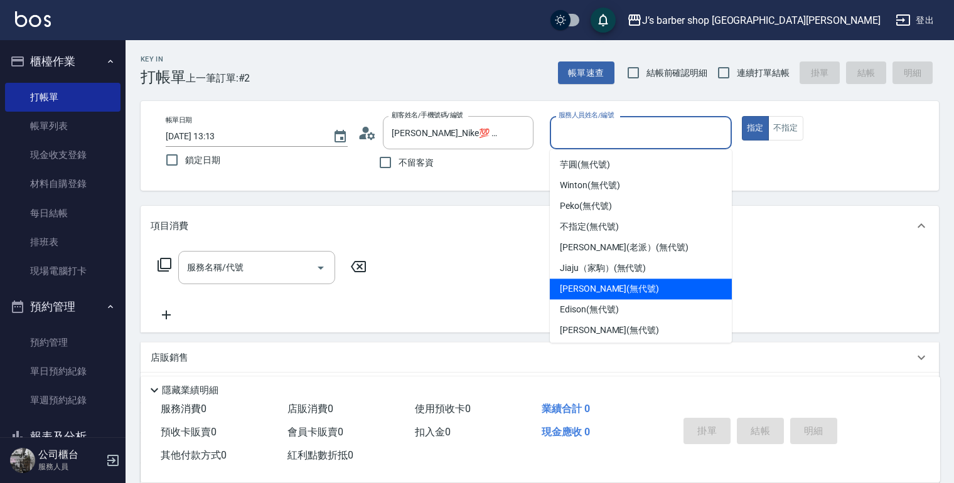
click at [605, 291] on span "[PERSON_NAME] (無代號)" at bounding box center [609, 288] width 99 height 13
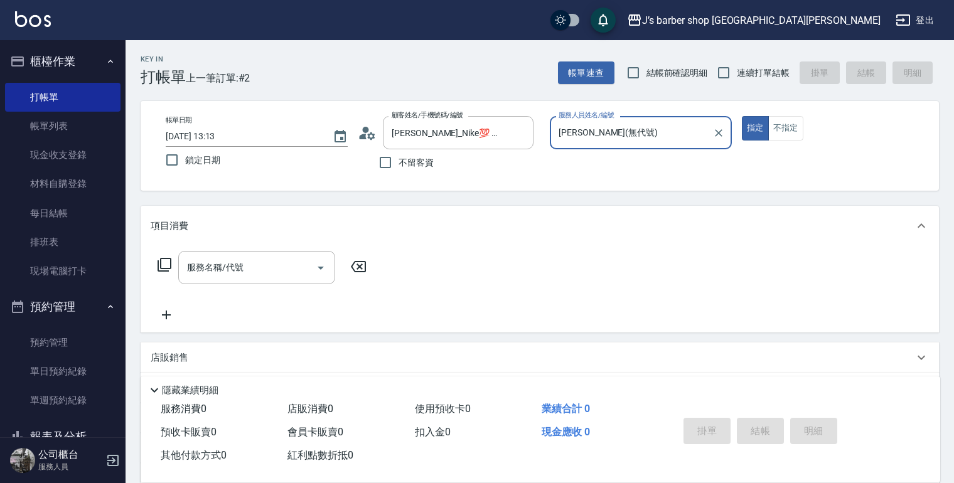
click at [629, 134] on input "[PERSON_NAME](無代號)" at bounding box center [631, 133] width 152 height 22
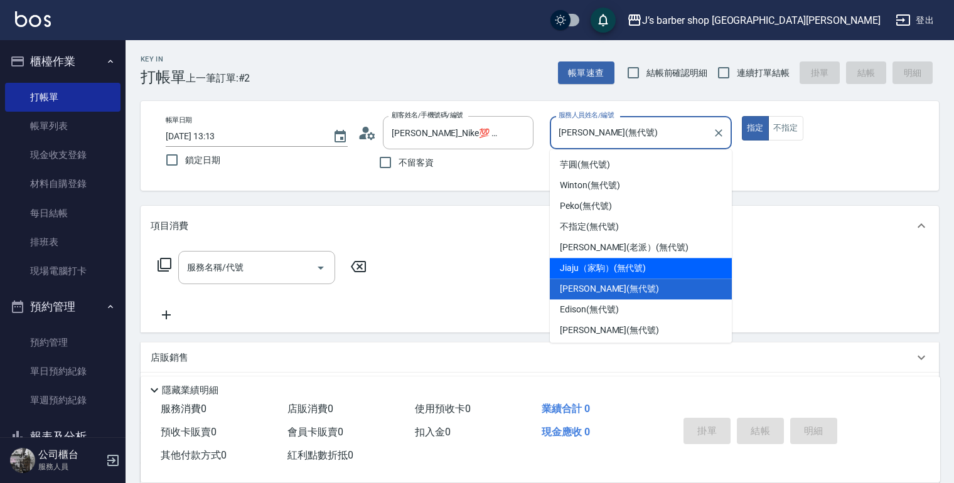
click at [597, 264] on span "Jiaju（家駒） (無代號)" at bounding box center [603, 268] width 86 height 13
type input "Jiaju（家駒）(無代號)"
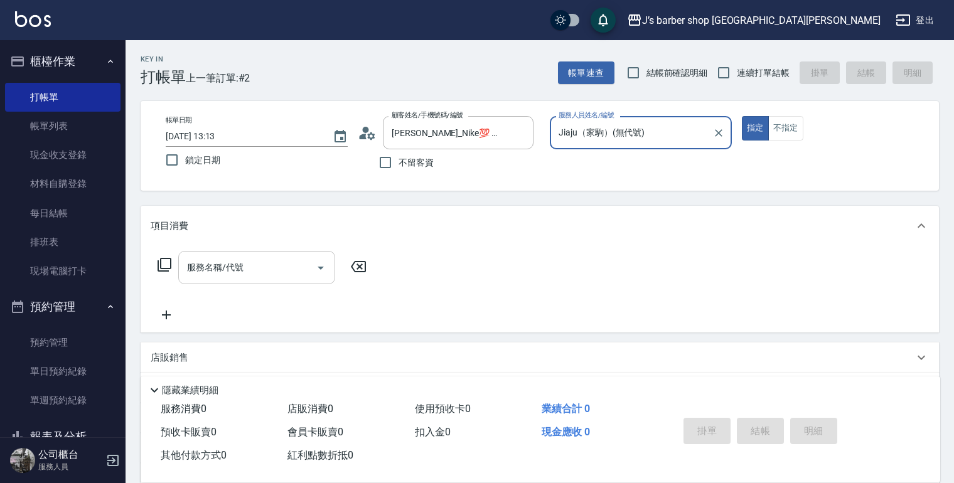
click at [291, 271] on input "服務名稱/代號" at bounding box center [247, 268] width 127 height 22
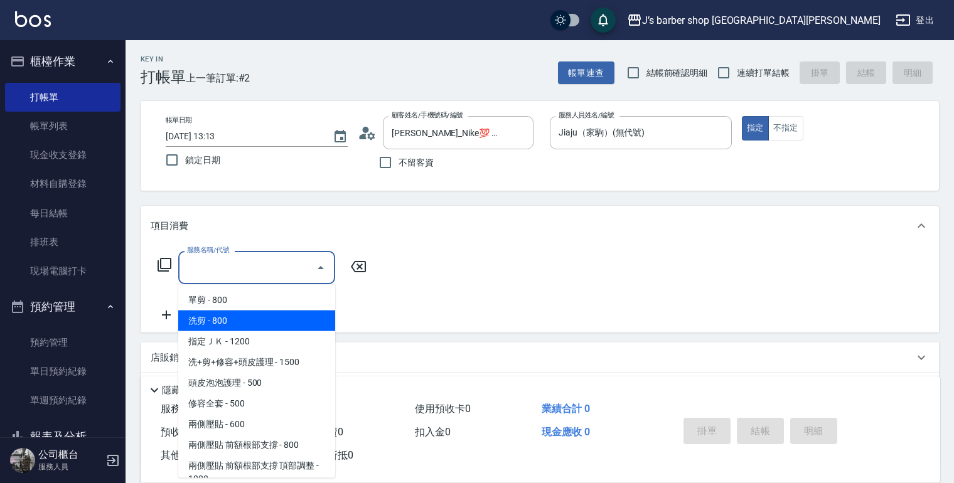
click at [278, 321] on span "洗剪 - 800" at bounding box center [256, 321] width 157 height 21
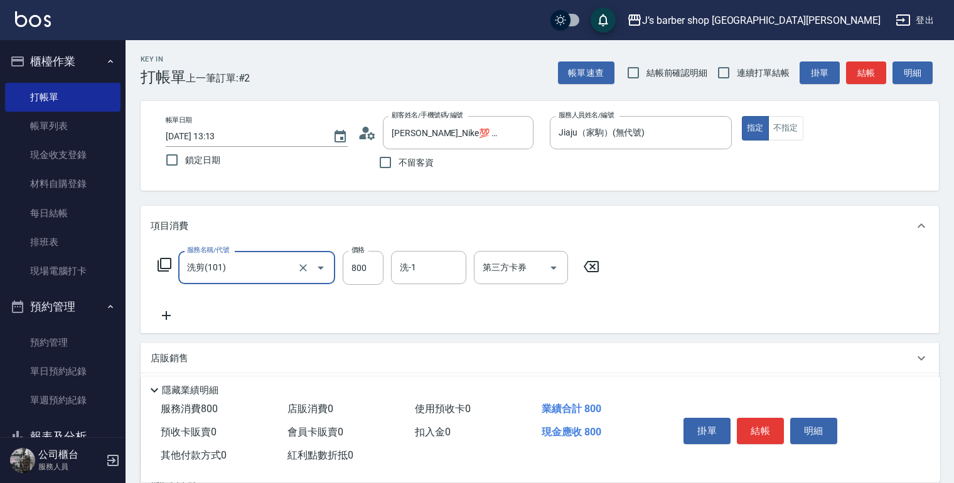
click at [291, 274] on input "洗剪(101)" at bounding box center [239, 268] width 110 height 22
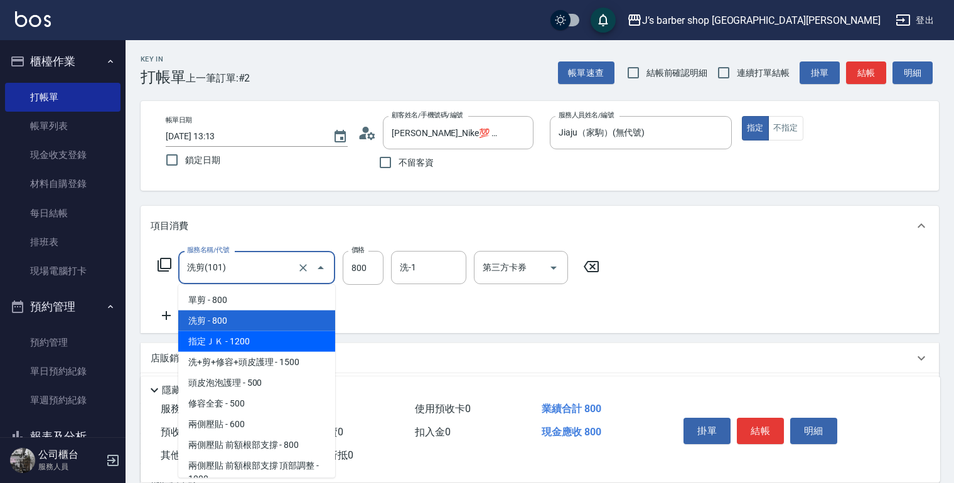
click at [278, 340] on span "指定ＪＫ - 1200" at bounding box center [256, 341] width 157 height 21
type input "指定ＪＫ(102)"
type input "1200"
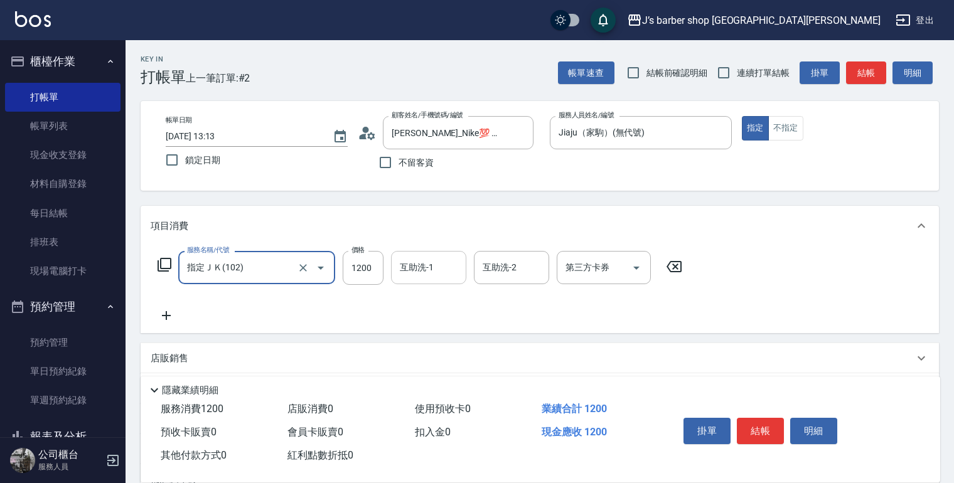
click at [423, 279] on div "互助洗-1" at bounding box center [428, 267] width 75 height 33
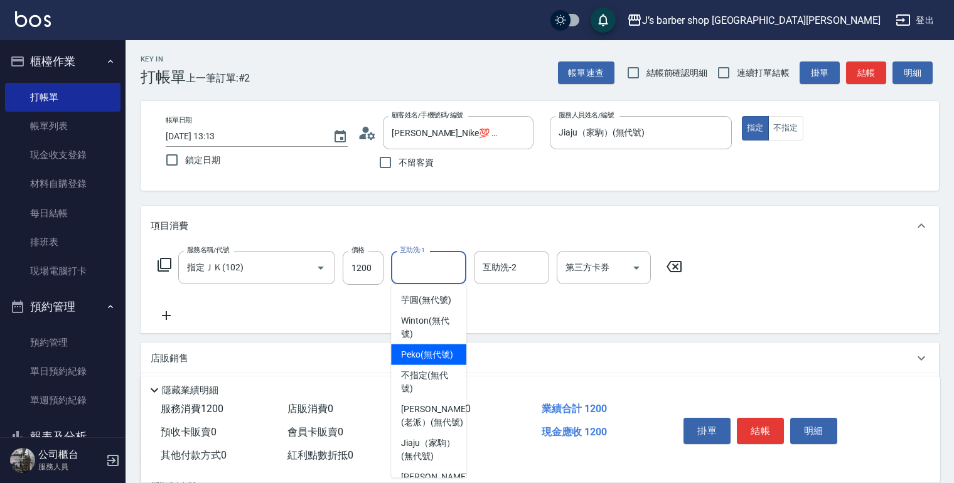
click at [432, 361] on span "Peko (無代號)" at bounding box center [427, 354] width 52 height 13
type input "Peko(無代號)"
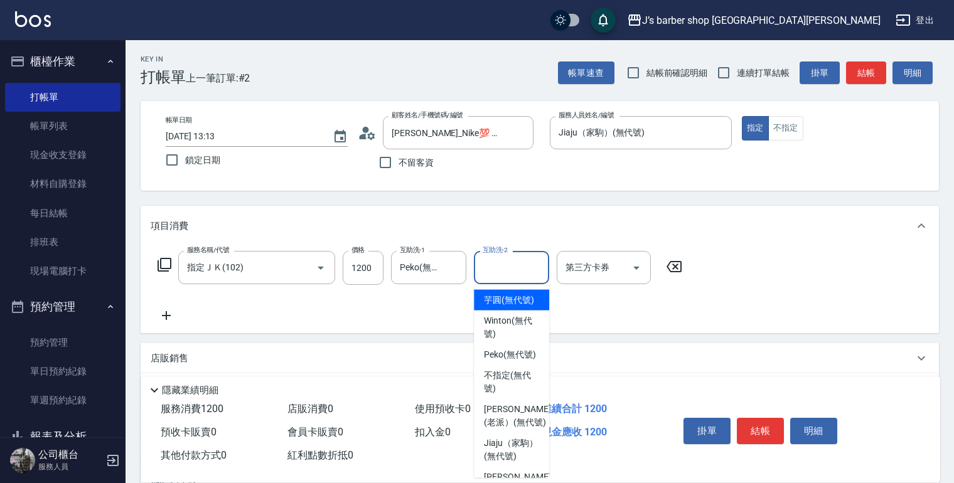
click at [495, 275] on input "互助洗-2" at bounding box center [511, 268] width 64 height 22
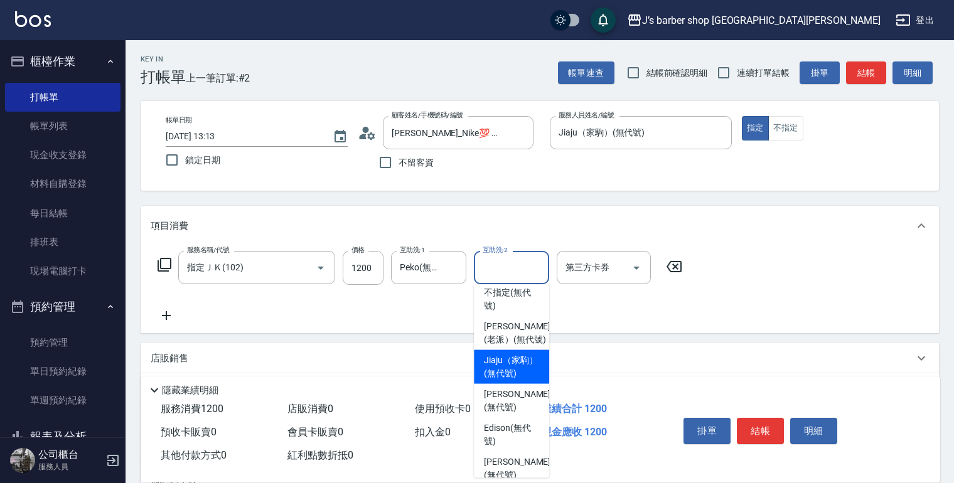
scroll to position [151, 0]
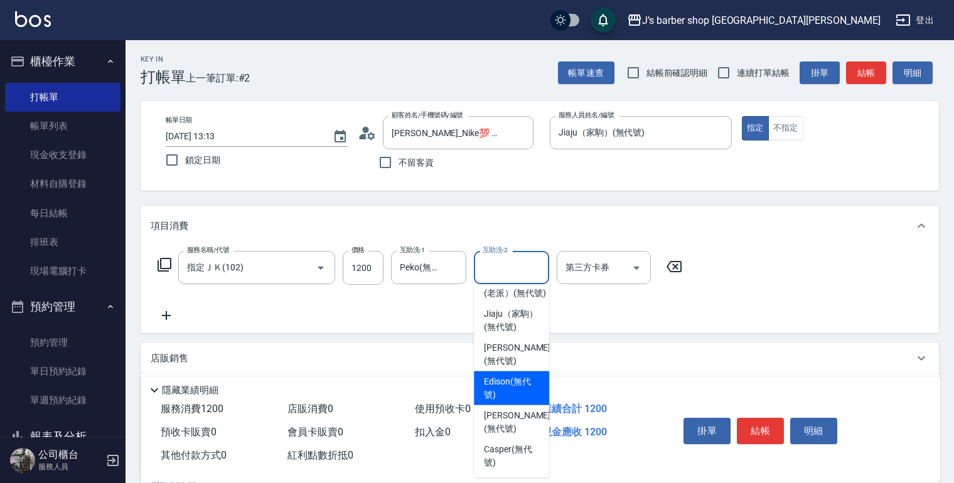
click at [508, 402] on span "Edison (無代號)" at bounding box center [511, 388] width 55 height 26
type input "Edison(無代號)"
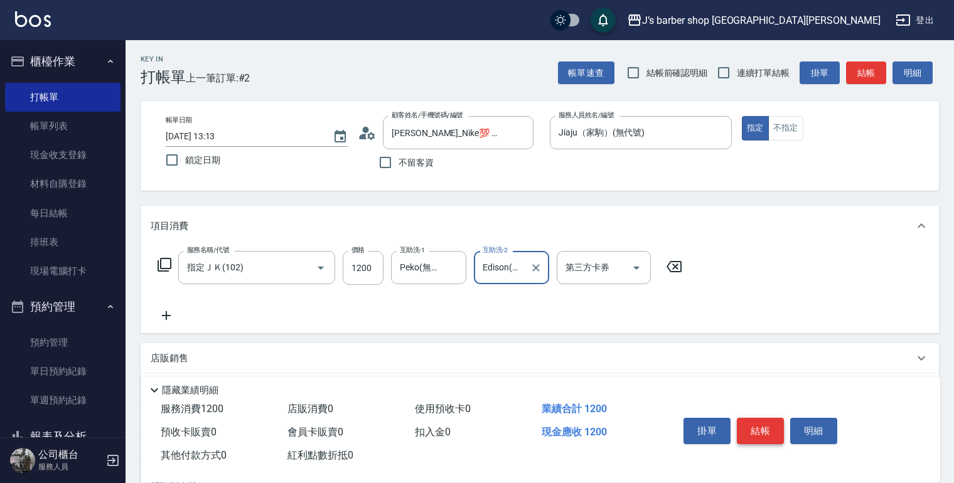
click at [756, 425] on button "結帳" at bounding box center [760, 431] width 47 height 26
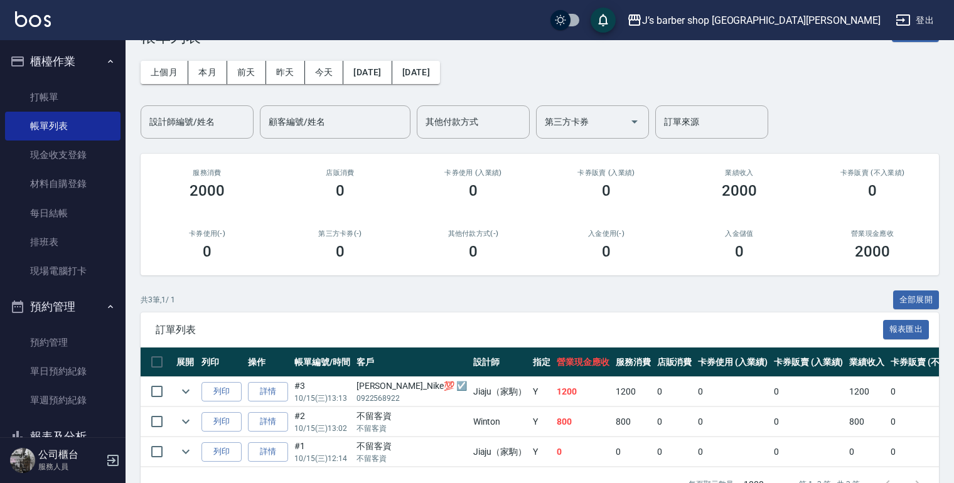
scroll to position [80, 0]
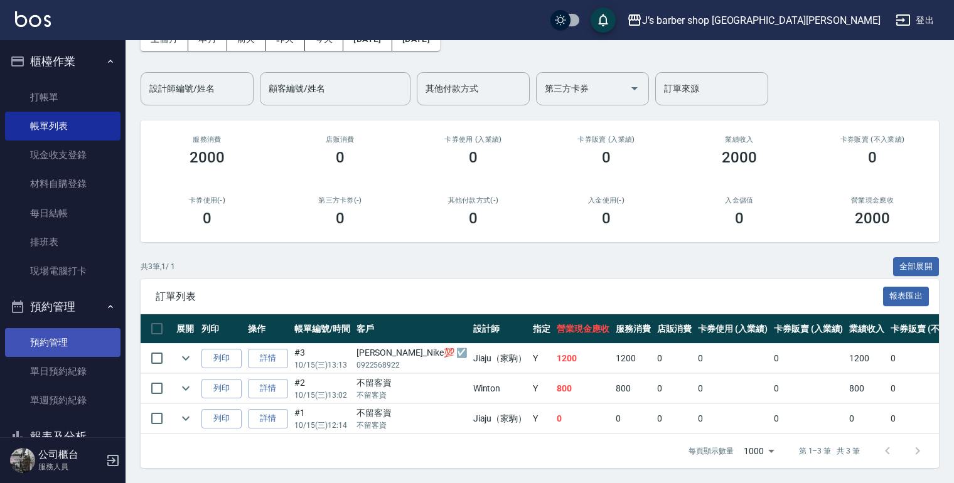
click at [80, 341] on link "預約管理" at bounding box center [62, 342] width 115 height 29
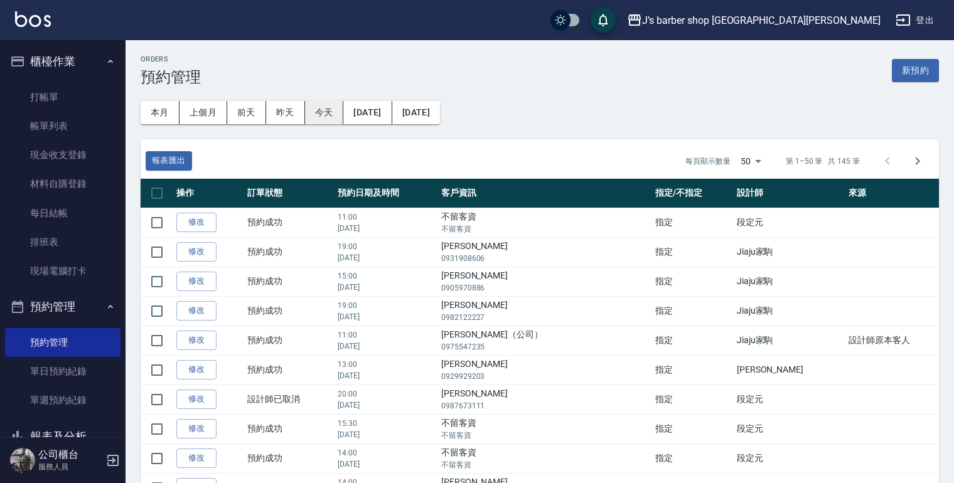
click at [329, 119] on button "今天" at bounding box center [324, 112] width 39 height 23
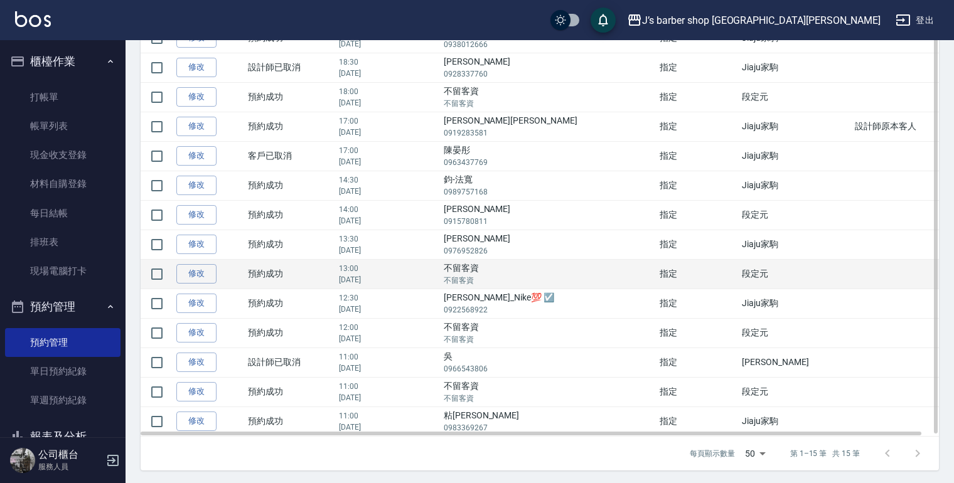
scroll to position [164, 0]
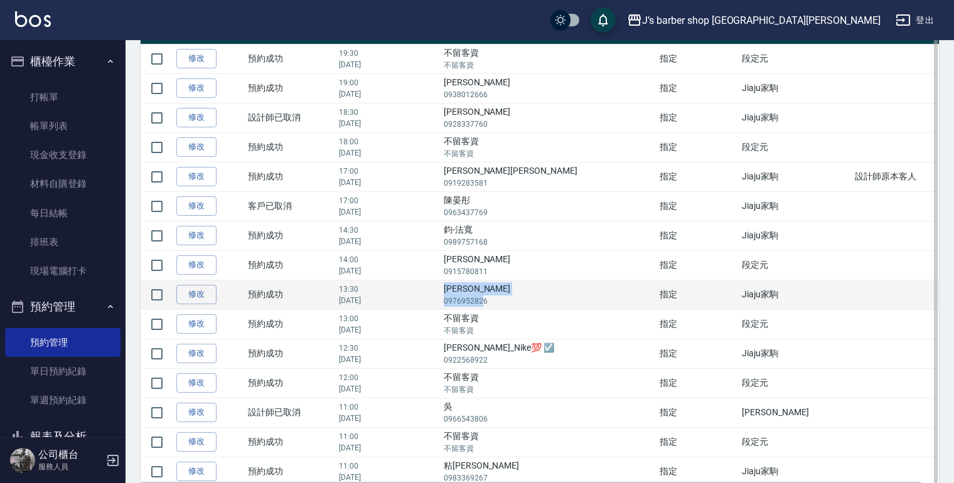
drag, startPoint x: 506, startPoint y: 285, endPoint x: 542, endPoint y: 296, distance: 37.3
click at [542, 296] on td "[PERSON_NAME]0976952826" at bounding box center [549, 294] width 216 height 29
drag, startPoint x: 542, startPoint y: 296, endPoint x: 532, endPoint y: 295, distance: 9.4
click at [532, 296] on p "0976952826" at bounding box center [549, 301] width 210 height 11
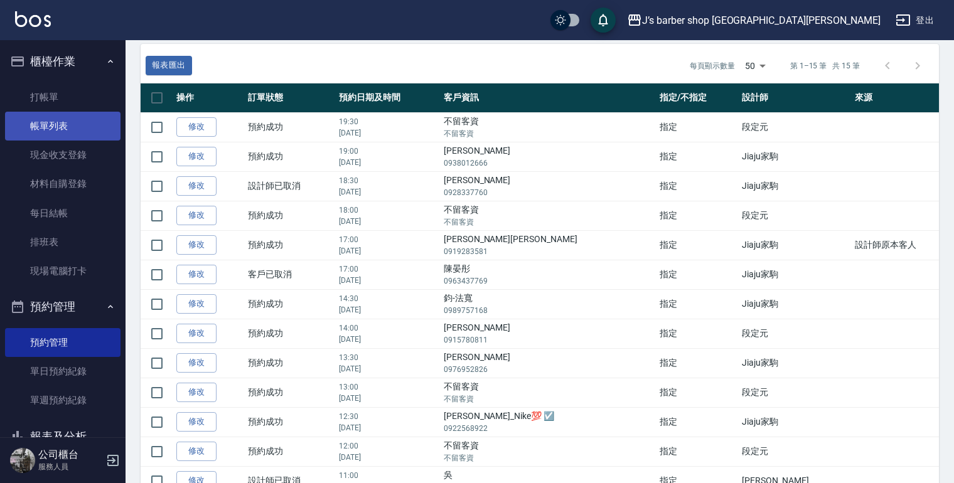
scroll to position [0, 0]
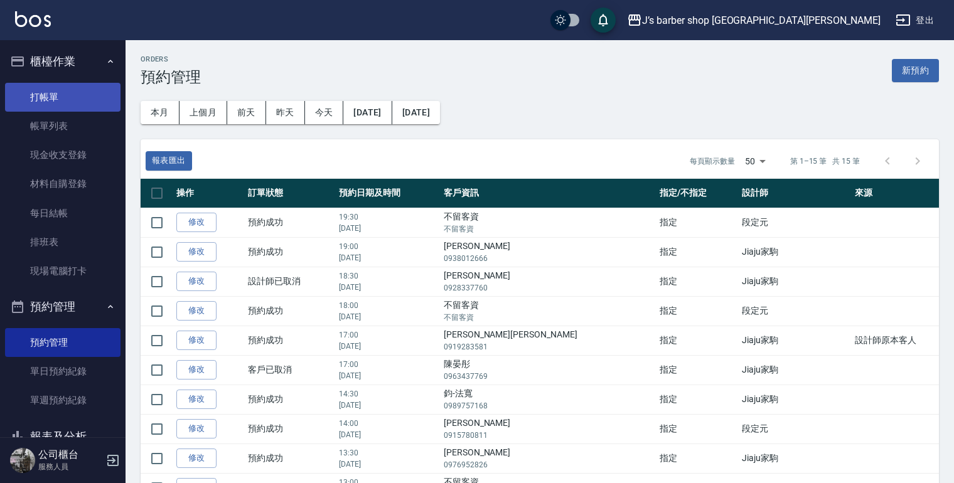
click at [80, 103] on link "打帳單" at bounding box center [62, 97] width 115 height 29
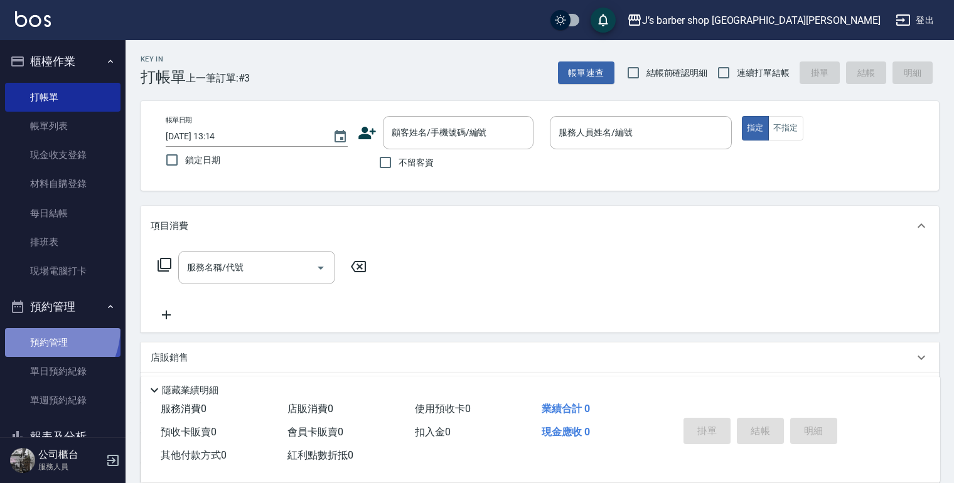
click at [33, 328] on link "預約管理" at bounding box center [62, 342] width 115 height 29
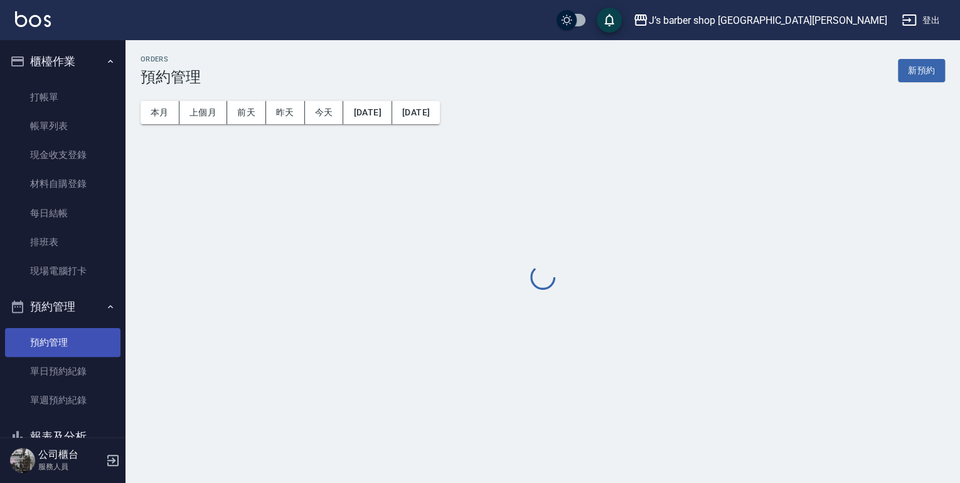
click at [33, 328] on link "預約管理" at bounding box center [62, 342] width 115 height 29
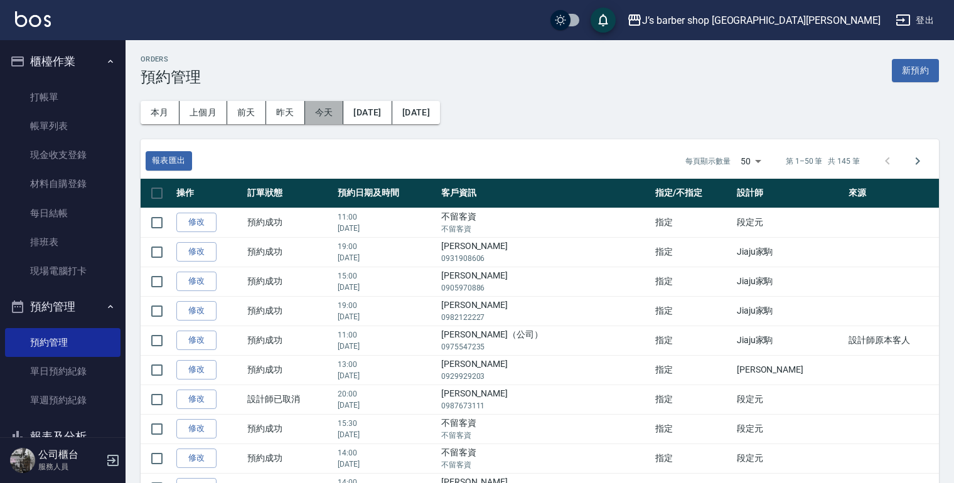
click at [335, 105] on button "今天" at bounding box center [324, 112] width 39 height 23
